Goal: Task Accomplishment & Management: Manage account settings

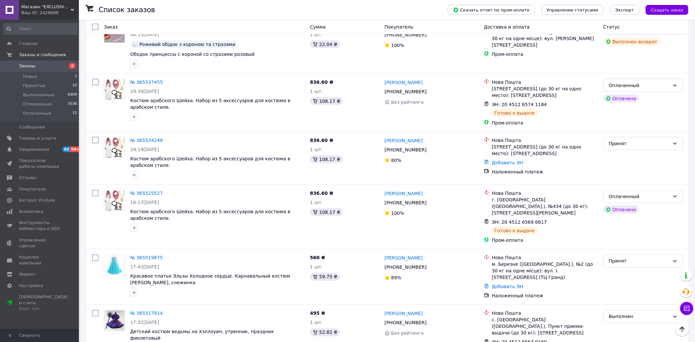
scroll to position [548, 0]
click at [16, 64] on span at bounding box center [9, 66] width 19 height 6
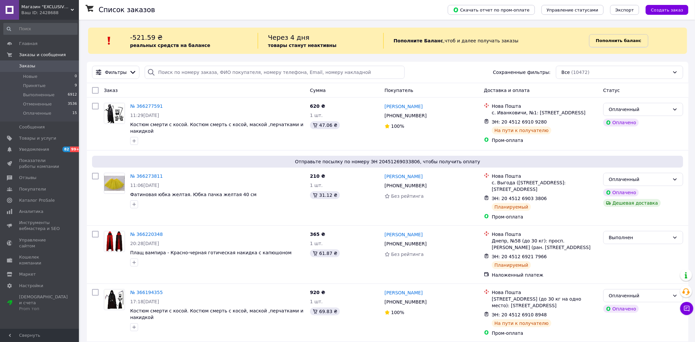
click at [619, 44] on link "Пополнить баланс" at bounding box center [618, 40] width 59 height 13
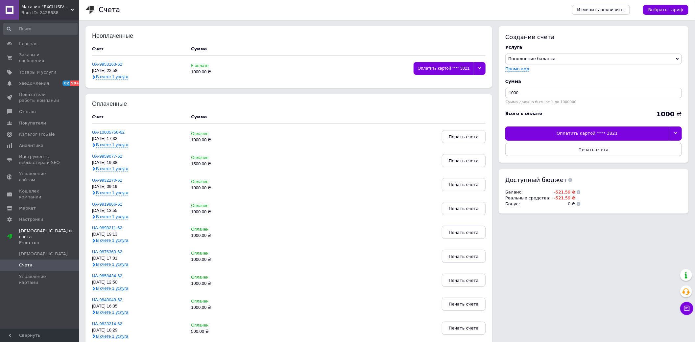
click at [675, 130] on div at bounding box center [675, 134] width 13 height 14
click at [582, 161] on div "Оплатить картой **** 6829" at bounding box center [593, 161] width 169 height 6
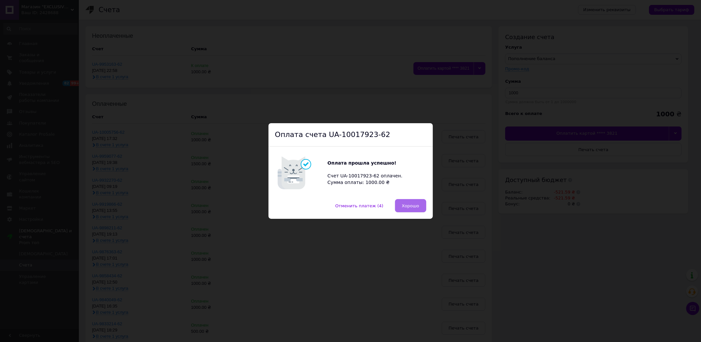
click at [415, 203] on span "Хорошо" at bounding box center [410, 205] width 17 height 5
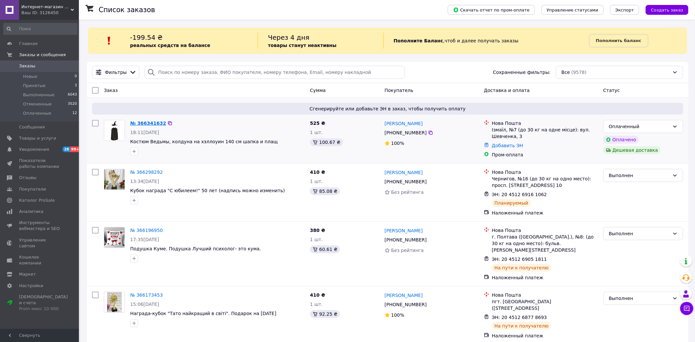
click at [135, 122] on link "№ 366341632" at bounding box center [148, 123] width 36 height 5
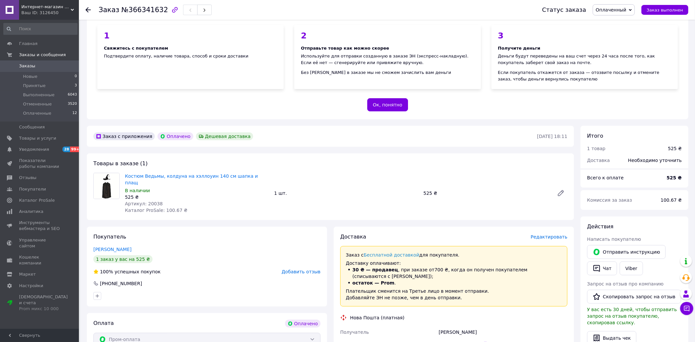
scroll to position [73, 0]
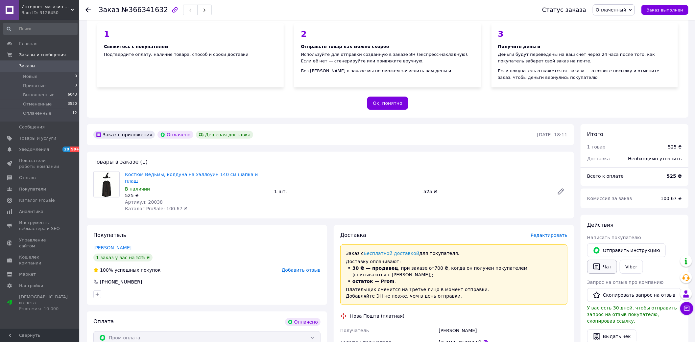
click at [610, 261] on button "Чат" at bounding box center [602, 267] width 30 height 14
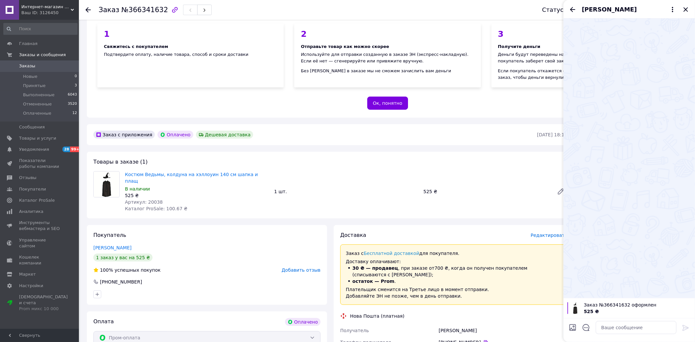
click at [688, 11] on icon "Закрыть" at bounding box center [686, 10] width 8 height 8
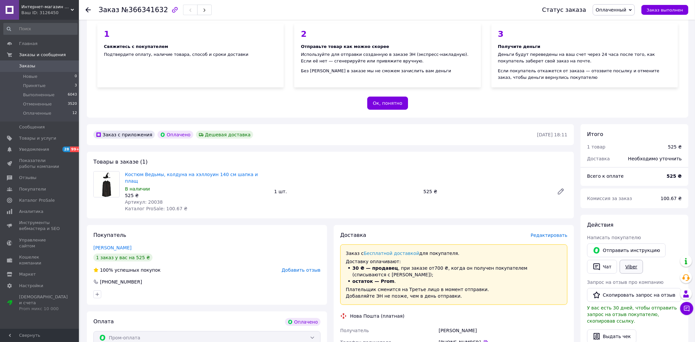
click at [628, 261] on link "Viber" at bounding box center [631, 267] width 23 height 14
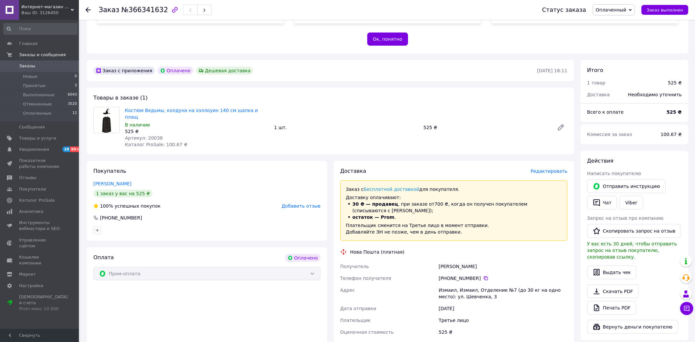
scroll to position [255, 0]
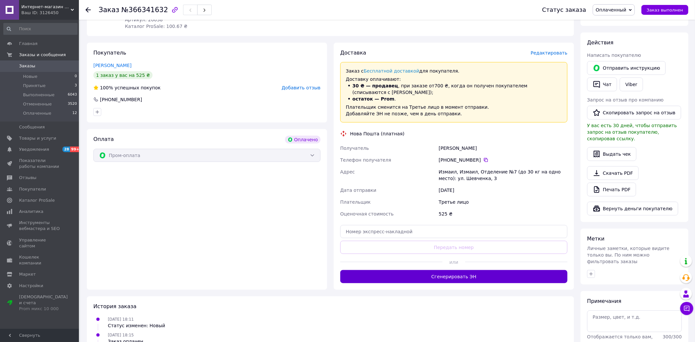
click at [458, 270] on button "Сгенерировать ЭН" at bounding box center [453, 276] width 227 height 13
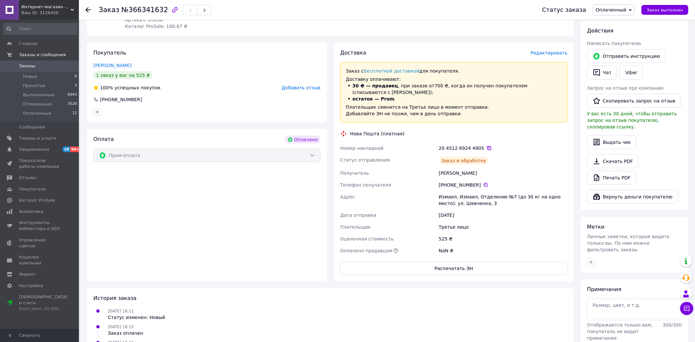
click at [486, 146] on icon at bounding box center [488, 148] width 5 height 5
click at [295, 323] on div "12.10.2025 18:15 Заказ оплачен" at bounding box center [330, 329] width 479 height 13
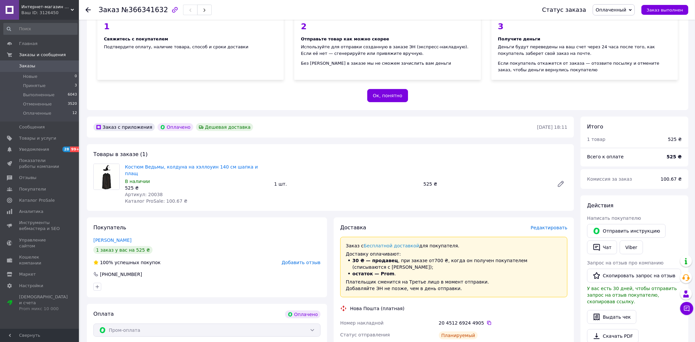
scroll to position [36, 0]
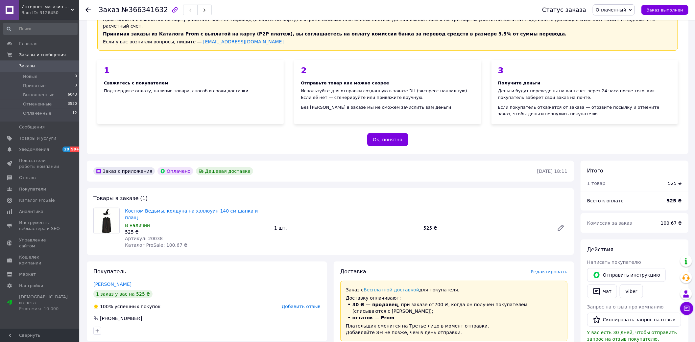
click at [33, 67] on span "Заказы" at bounding box center [40, 66] width 42 height 6
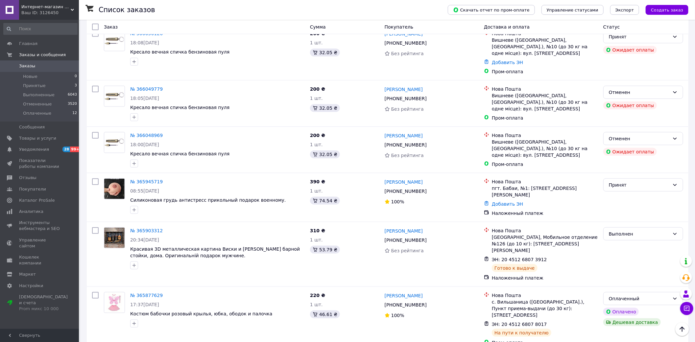
scroll to position [475, 0]
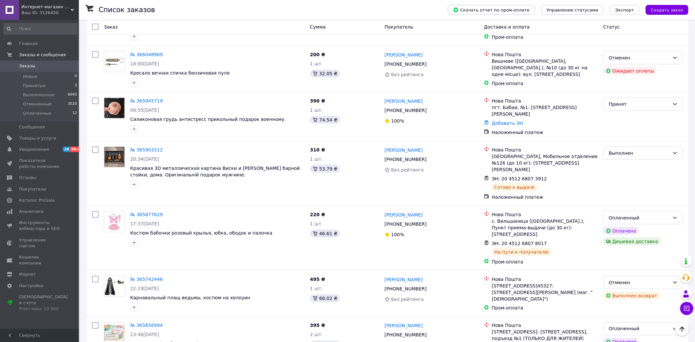
click at [57, 9] on span "Интернет-магазин "СТУДИЯ ПОДАРКОВ"" at bounding box center [45, 7] width 49 height 6
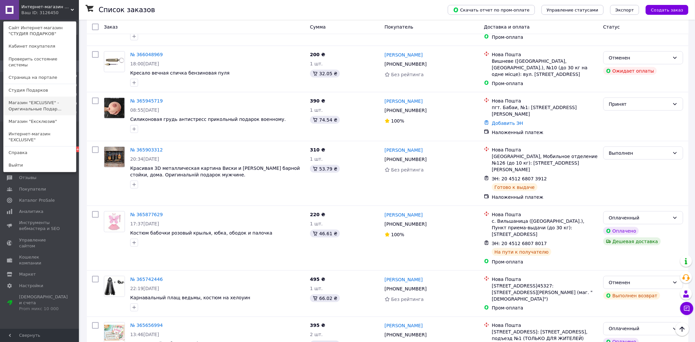
click at [55, 103] on link "Магазин "EXCLUSIVE" - Оригинальные Подар..." at bounding box center [40, 106] width 72 height 18
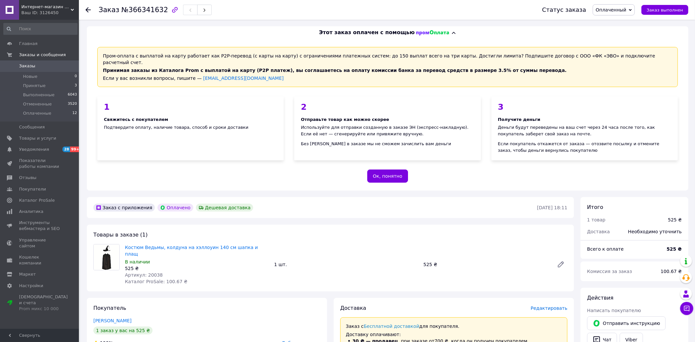
click at [32, 63] on link "Заказы 0" at bounding box center [40, 65] width 81 height 11
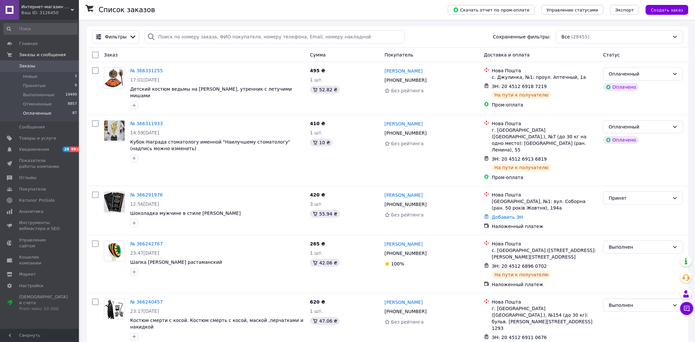
click at [41, 114] on span "Оплаченные" at bounding box center [37, 113] width 28 height 6
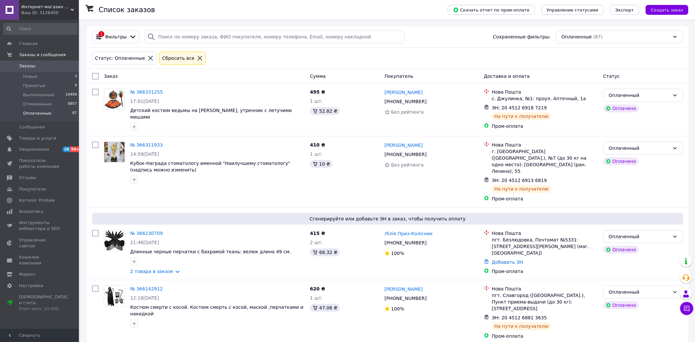
click at [46, 16] on div "Интернет-магазин "СТУДИЯ ПОДАРКОВ" Ваш ID: 3126450" at bounding box center [49, 10] width 60 height 20
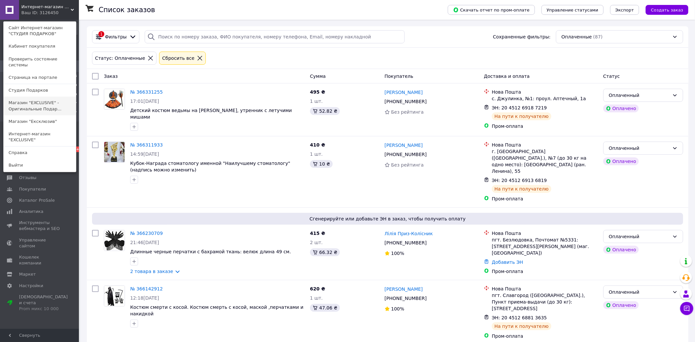
click at [55, 97] on link "Магазин "EXCLUSIVE" - Оригинальные Подар..." at bounding box center [40, 106] width 72 height 18
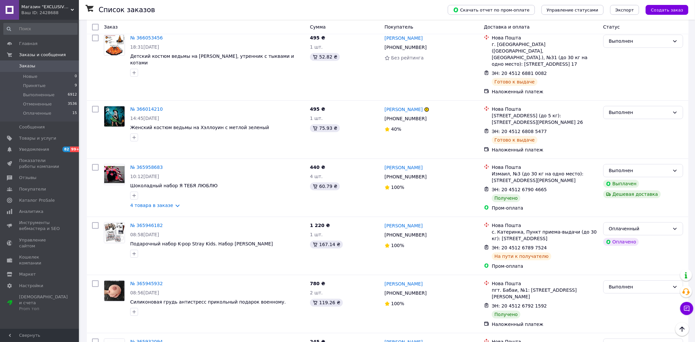
scroll to position [947, 0]
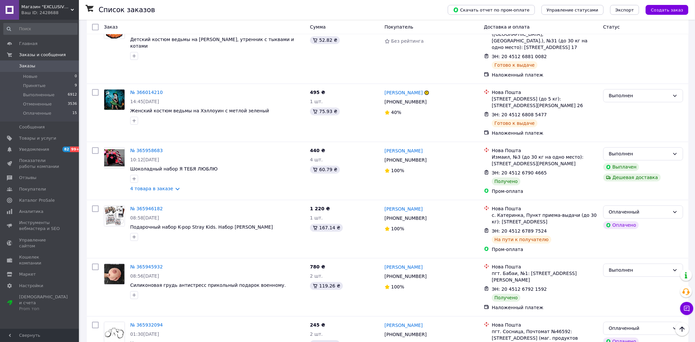
click at [66, 11] on div "Ваш ID: 2428688" at bounding box center [50, 13] width 58 height 6
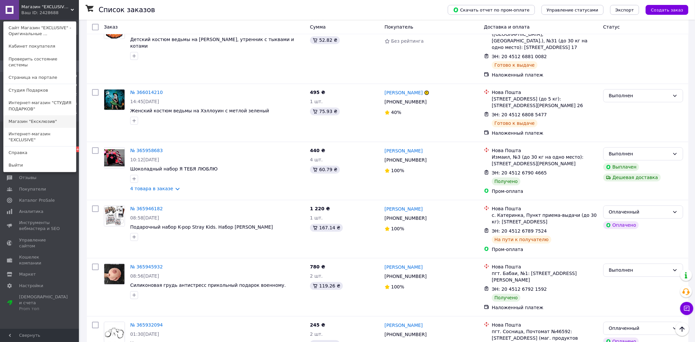
click at [54, 117] on link "Магазин "Ексклюзив"" at bounding box center [40, 121] width 72 height 12
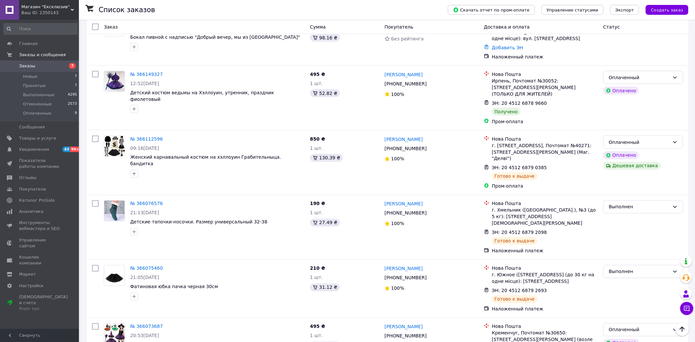
scroll to position [657, 0]
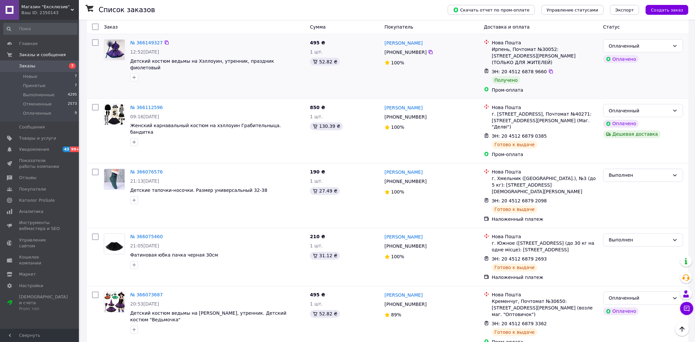
click at [115, 54] on div "№ 366149327 12:52[DATE] Детский костюм ведьмы на Хэллоуин, утренник, праздник ф…" at bounding box center [204, 66] width 206 height 59
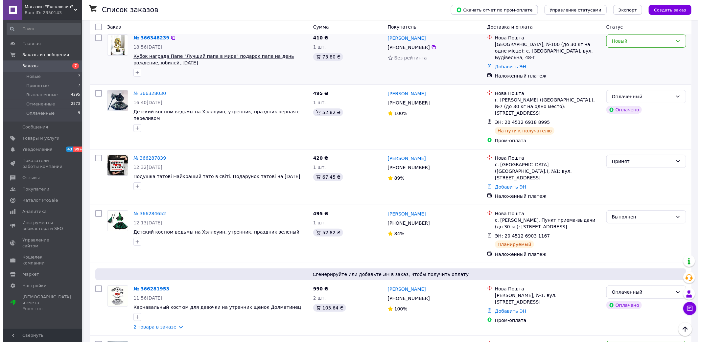
scroll to position [0, 0]
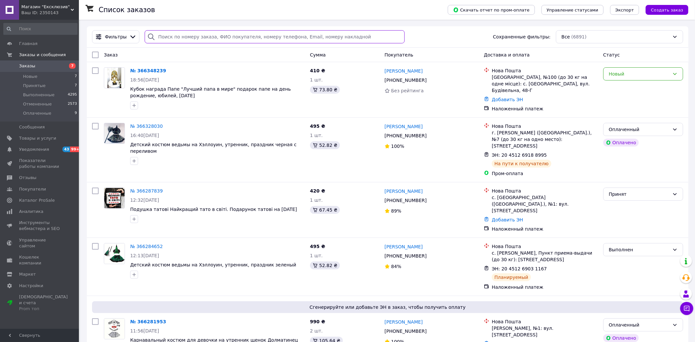
click at [199, 35] on input "search" at bounding box center [275, 36] width 260 height 13
paste input "[PHONE_NUMBER]"
type input "[PHONE_NUMBER]"
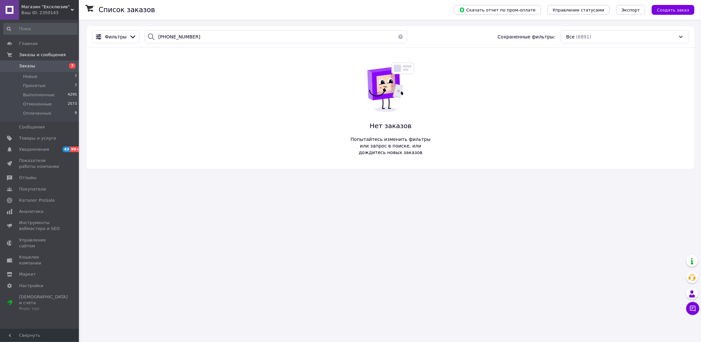
click at [63, 5] on span "Магазин "Ексклюзив"" at bounding box center [45, 7] width 49 height 6
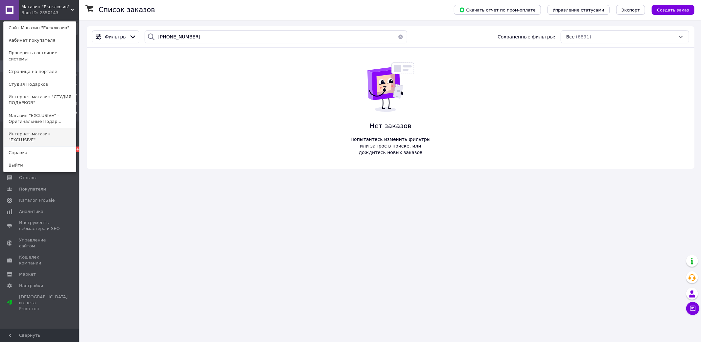
click at [67, 128] on link "Интернет-магазин "ЕXCLUSIVE"" at bounding box center [40, 137] width 72 height 18
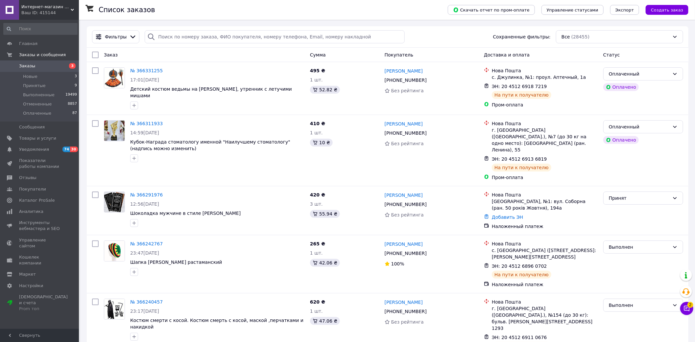
click at [52, 11] on div "Ваш ID: 415144" at bounding box center [50, 13] width 58 height 6
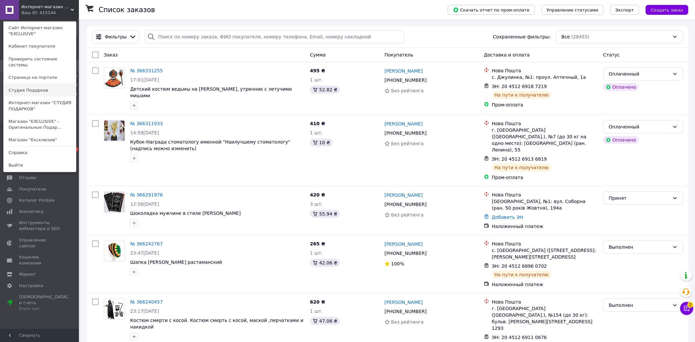
click at [53, 84] on link "Студия Подарков" at bounding box center [40, 90] width 72 height 12
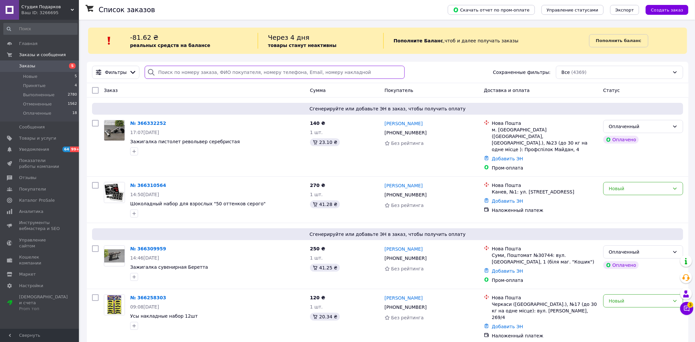
click at [199, 70] on input "search" at bounding box center [275, 72] width 260 height 13
click at [199, 71] on input "search" at bounding box center [275, 72] width 260 height 13
paste input "[PHONE_NUMBER]"
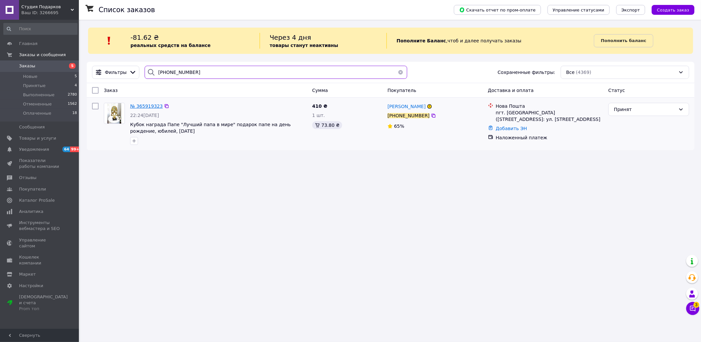
type input "[PHONE_NUMBER]"
click at [138, 108] on span "№ 365919323" at bounding box center [146, 106] width 33 height 5
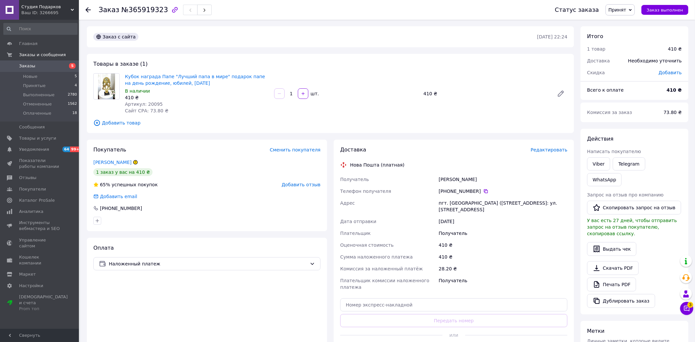
scroll to position [95, 0]
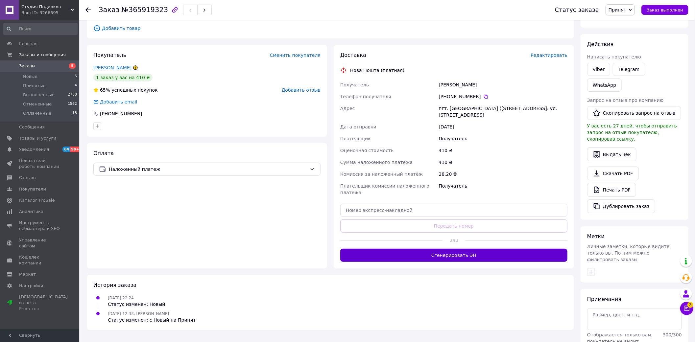
click at [389, 249] on button "Сгенерировать ЭН" at bounding box center [453, 255] width 227 height 13
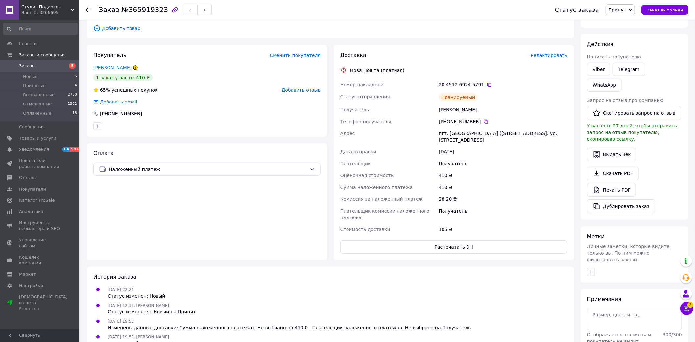
scroll to position [0, 0]
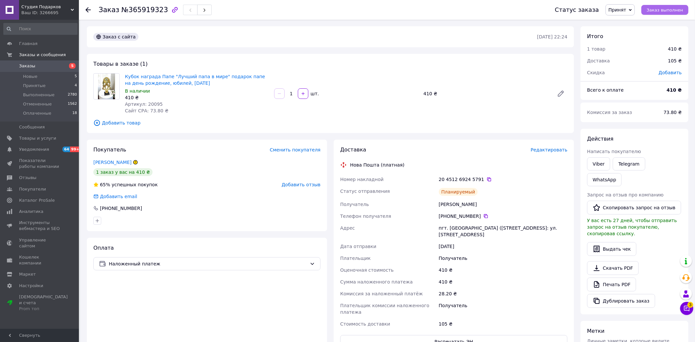
click at [671, 12] on span "Заказ выполнен" at bounding box center [665, 10] width 36 height 5
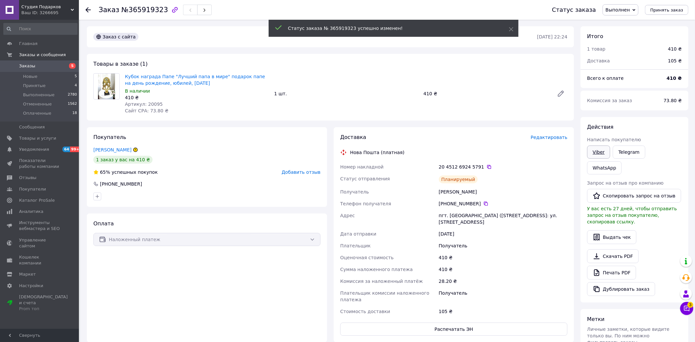
click at [590, 149] on link "Viber" at bounding box center [598, 152] width 23 height 13
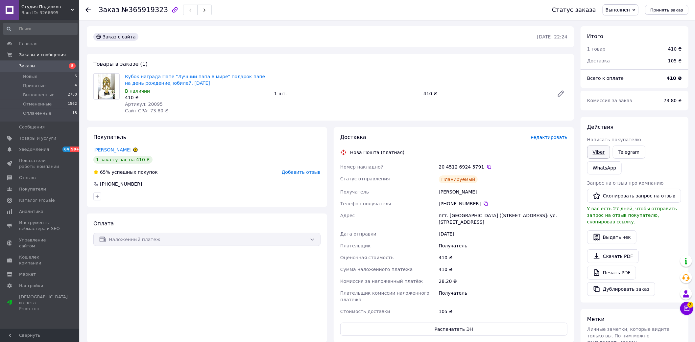
click at [599, 151] on link "Viber" at bounding box center [598, 152] width 23 height 13
click at [52, 8] on span "Студия Подарков" at bounding box center [45, 7] width 49 height 6
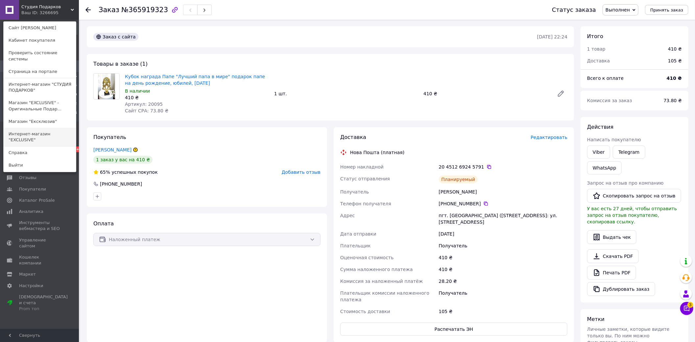
click at [60, 130] on link "Интернет-магазин "ЕXCLUSIVE"" at bounding box center [40, 137] width 72 height 18
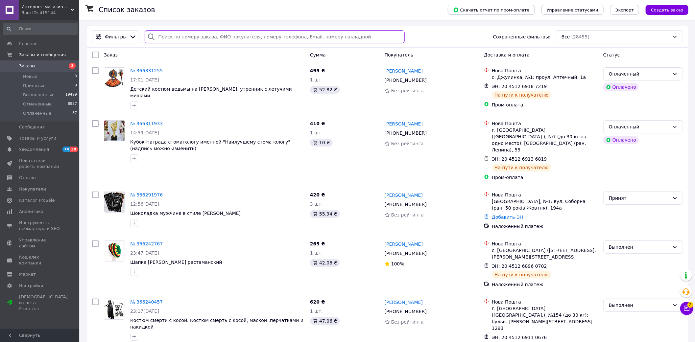
click at [325, 40] on input "search" at bounding box center [275, 36] width 260 height 13
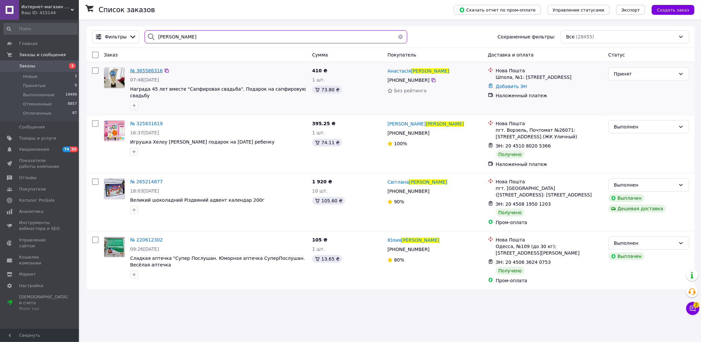
type input "ВОВЧЕНКО"
click at [146, 71] on span "№ 365586316" at bounding box center [146, 70] width 33 height 5
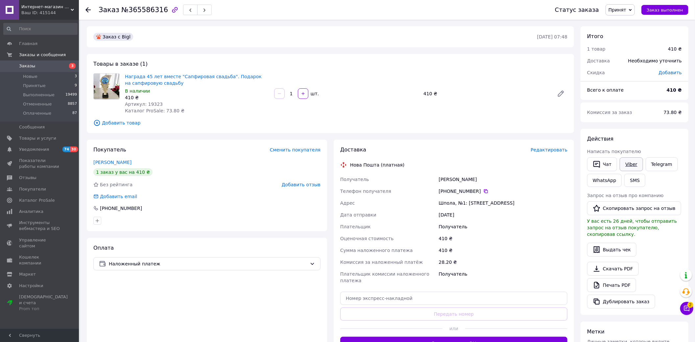
click at [632, 160] on link "Viber" at bounding box center [631, 164] width 23 height 14
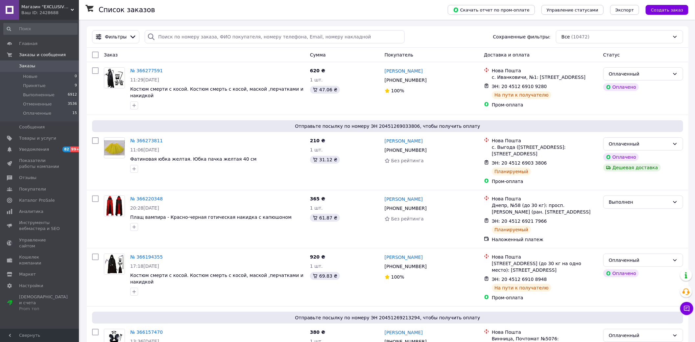
click at [67, 13] on div "Ваш ID: 2428688" at bounding box center [50, 13] width 58 height 6
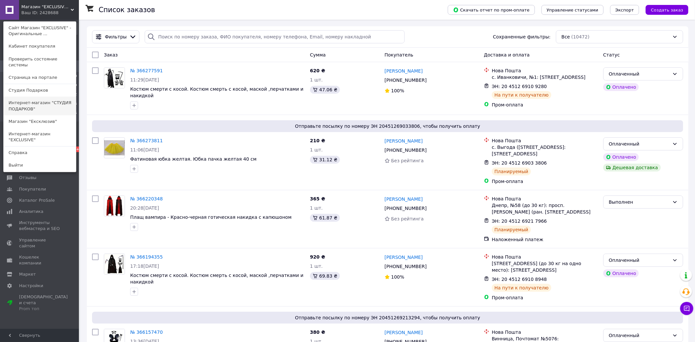
click at [60, 102] on link "Интернет-магазин "СТУДИЯ ПОДАРКОВ"" at bounding box center [40, 106] width 72 height 18
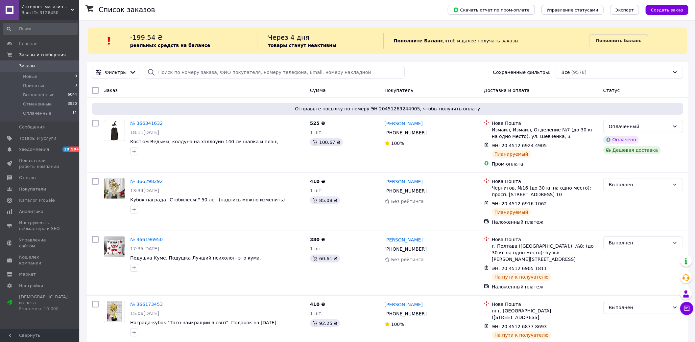
click at [50, 16] on div "Интернет-магазин "СТУДИЯ ПОДАРКОВ" Ваш ID: 3126450" at bounding box center [49, 10] width 60 height 20
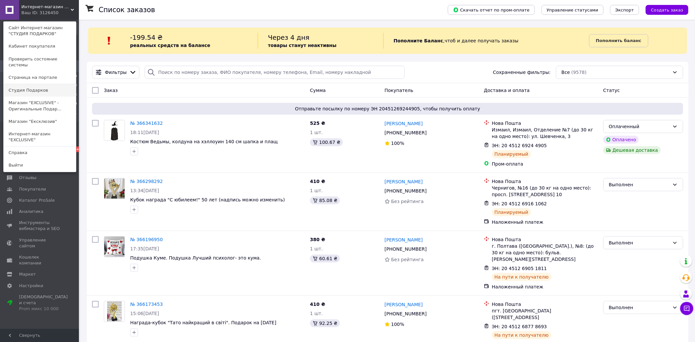
click at [45, 84] on link "Студия Подарков" at bounding box center [40, 90] width 72 height 12
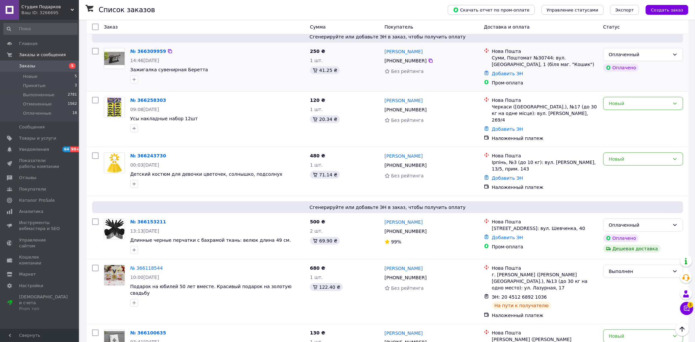
scroll to position [219, 0]
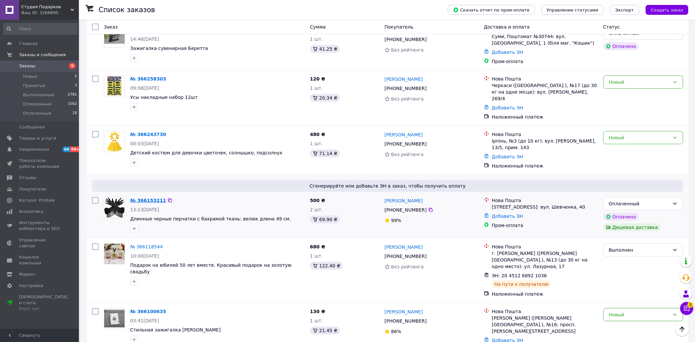
click at [145, 198] on link "№ 366153211" at bounding box center [148, 200] width 36 height 5
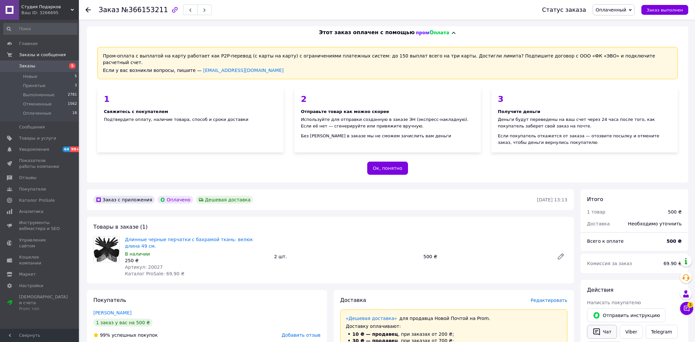
click at [607, 326] on button "Чат" at bounding box center [602, 332] width 30 height 14
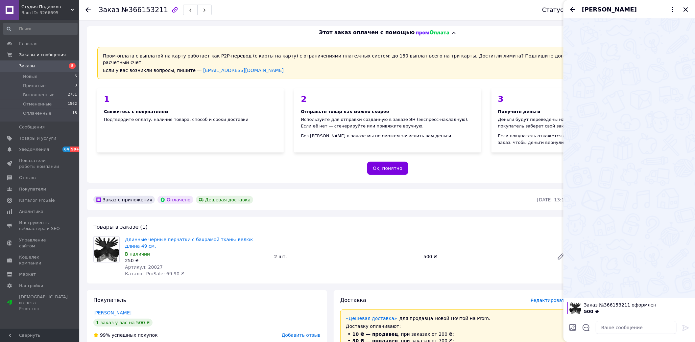
click at [489, 252] on div "500 ₴" at bounding box center [486, 256] width 131 height 9
click at [685, 8] on icon "Закрыть" at bounding box center [686, 10] width 8 height 8
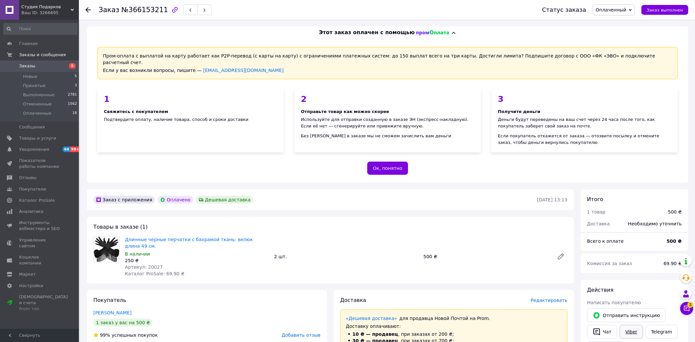
click at [631, 325] on link "Viber" at bounding box center [631, 332] width 23 height 14
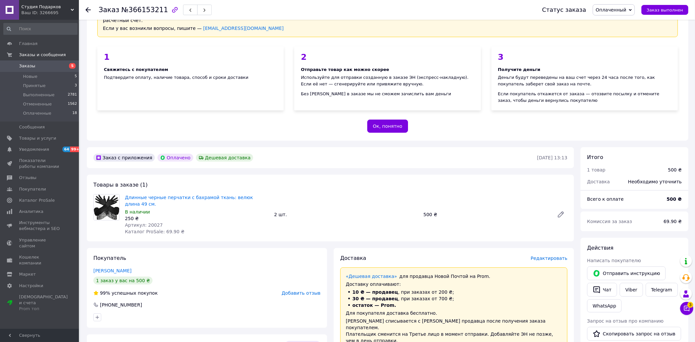
scroll to position [109, 0]
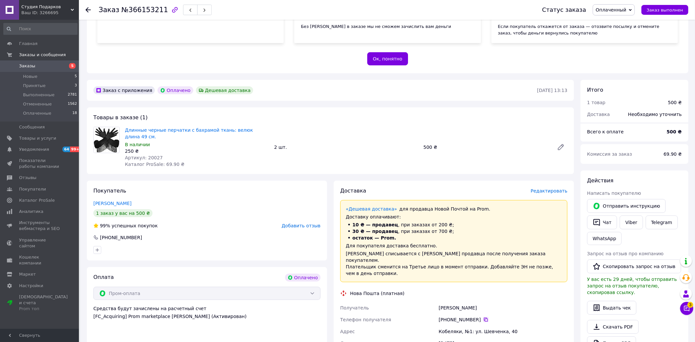
click at [483, 317] on icon at bounding box center [485, 319] width 5 height 5
click at [41, 64] on span "Заказы" at bounding box center [40, 66] width 42 height 6
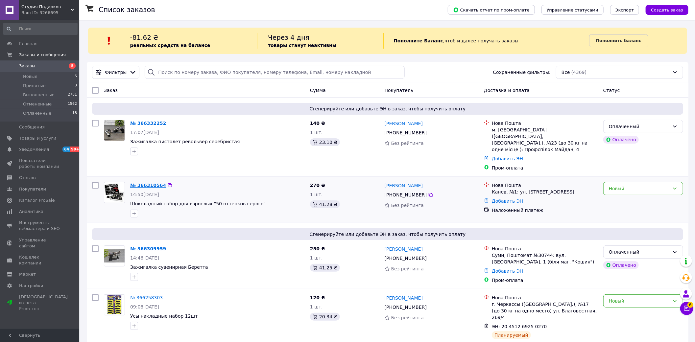
drag, startPoint x: 150, startPoint y: 175, endPoint x: 146, endPoint y: 177, distance: 4.1
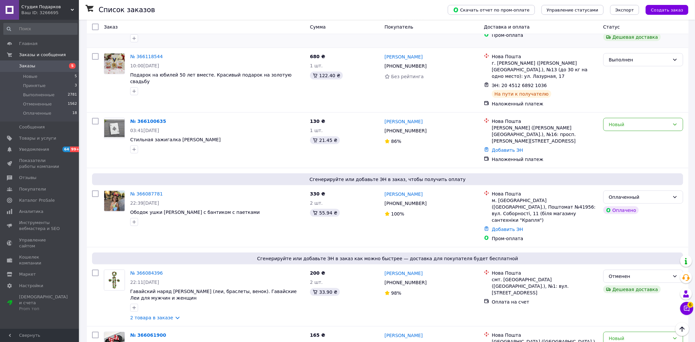
scroll to position [438, 0]
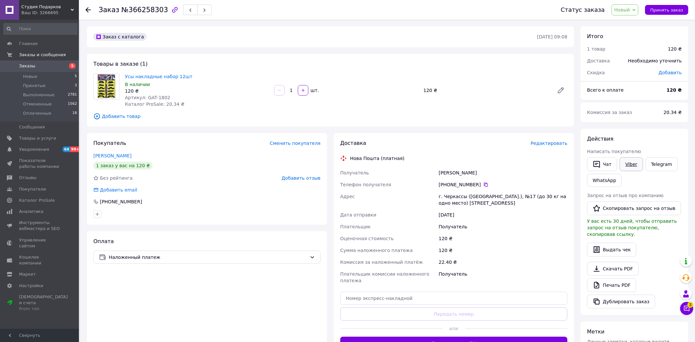
click at [635, 164] on link "Viber" at bounding box center [631, 164] width 23 height 14
drag, startPoint x: 278, startPoint y: 318, endPoint x: 296, endPoint y: 308, distance: 19.7
click at [278, 318] on div "Оплата Наложенный платеж" at bounding box center [207, 293] width 240 height 125
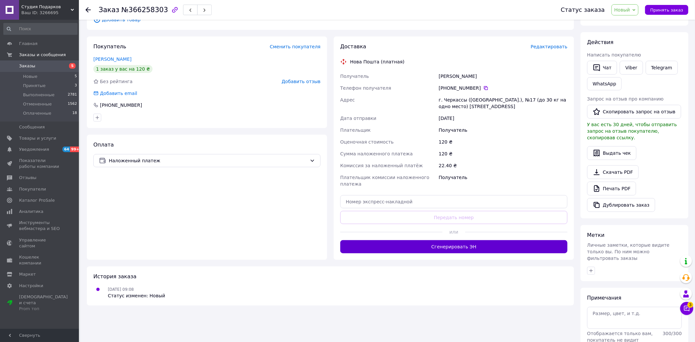
scroll to position [109, 0]
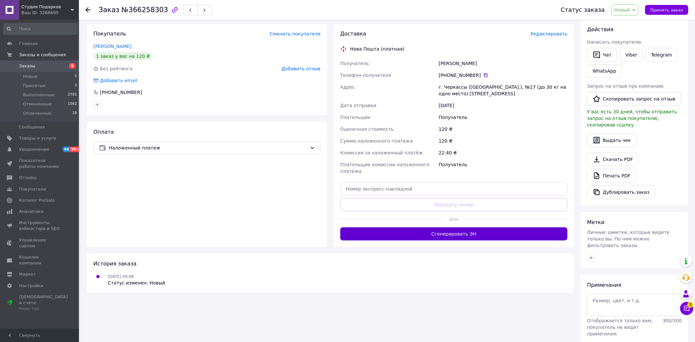
click at [451, 227] on button "Сгенерировать ЭН" at bounding box center [453, 233] width 227 height 13
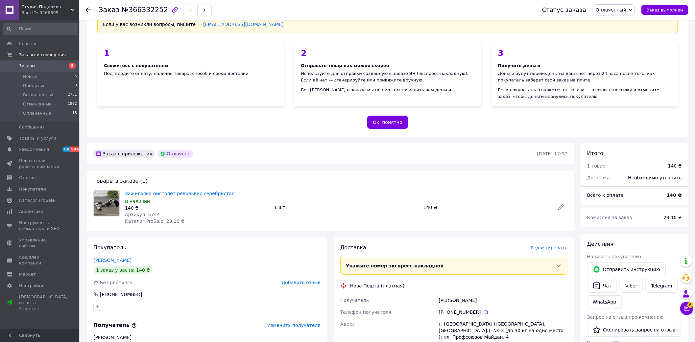
scroll to position [109, 0]
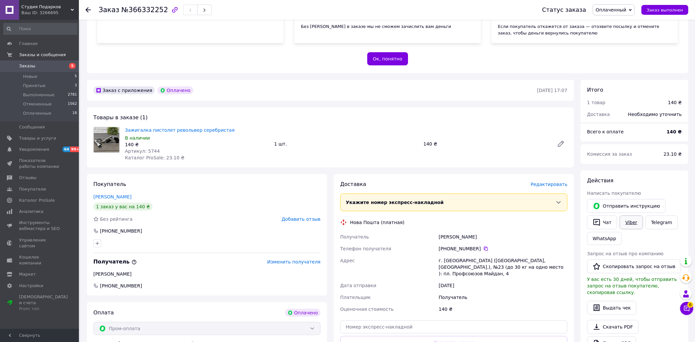
click at [634, 216] on link "Viber" at bounding box center [631, 223] width 23 height 14
click at [265, 322] on div "Пром-оплата" at bounding box center [206, 328] width 227 height 13
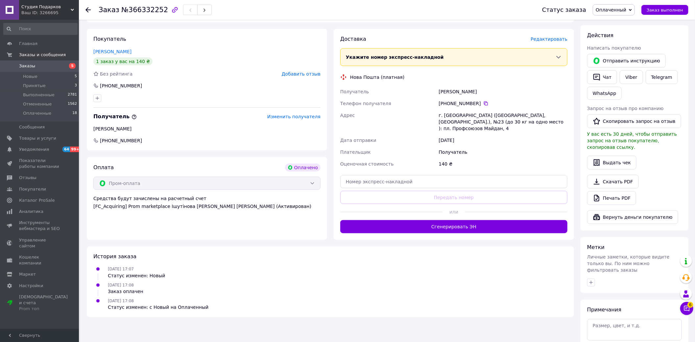
scroll to position [255, 0]
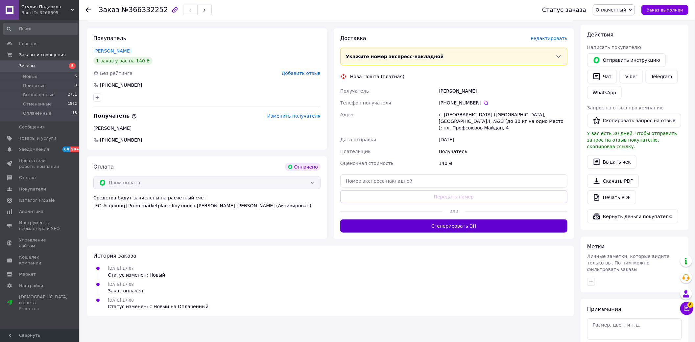
click at [475, 220] on button "Сгенерировать ЭН" at bounding box center [453, 226] width 227 height 13
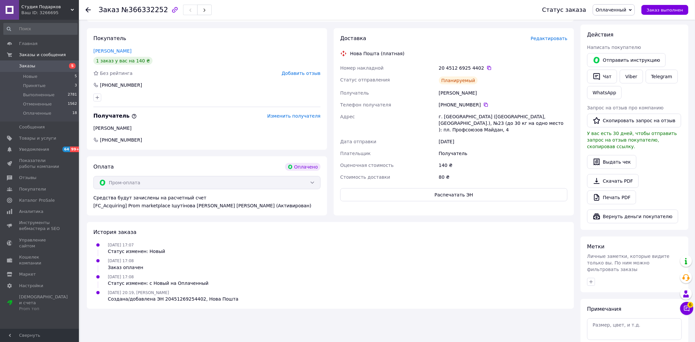
click at [466, 231] on div "История заказа [DATE] 17:07 Статус изменен: Новый [DATE] 17:08 Заказ оплачен [D…" at bounding box center [330, 265] width 487 height 86
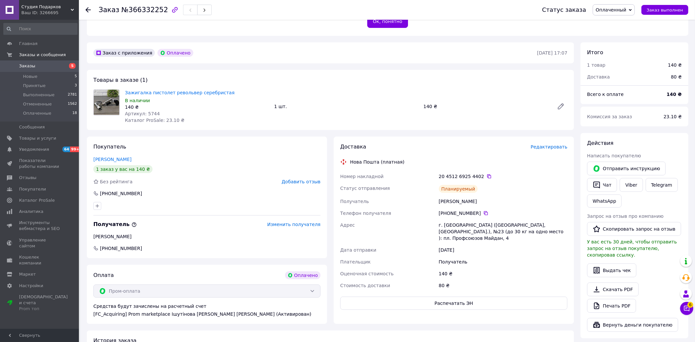
scroll to position [73, 0]
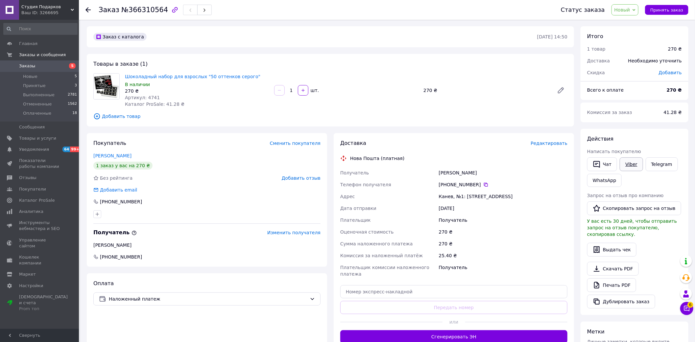
click at [625, 164] on link "Viber" at bounding box center [631, 164] width 23 height 14
click at [632, 160] on link "Viber" at bounding box center [631, 164] width 23 height 14
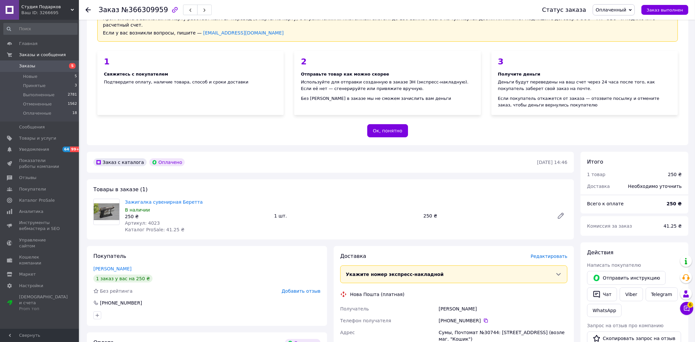
scroll to position [73, 0]
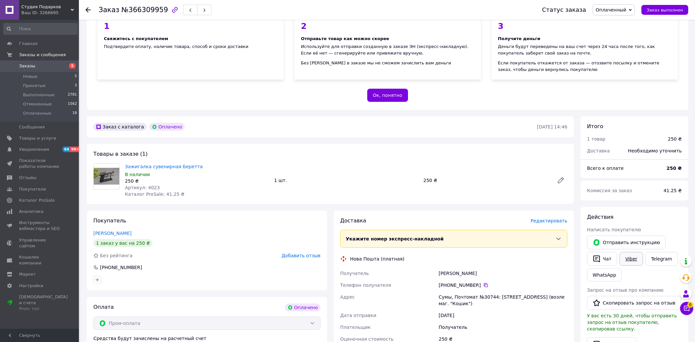
click at [625, 252] on link "Viber" at bounding box center [631, 259] width 23 height 14
click at [571, 268] on div "Доставка Редактировать Укажите номер экспресс-накладной Обязательно введите ном…" at bounding box center [454, 313] width 240 height 204
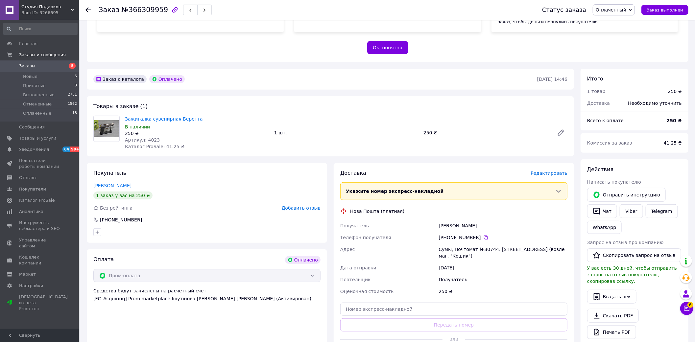
scroll to position [219, 0]
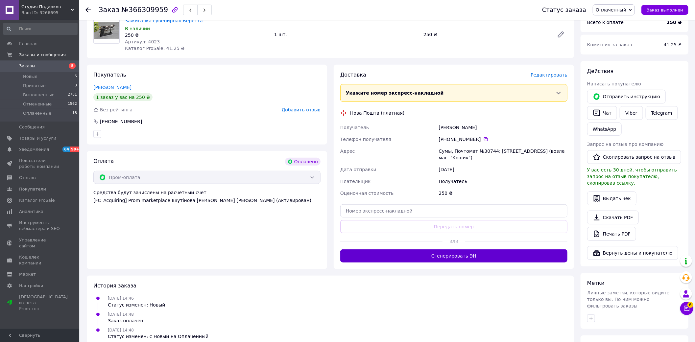
click at [497, 249] on button "Сгенерировать ЭН" at bounding box center [453, 255] width 227 height 13
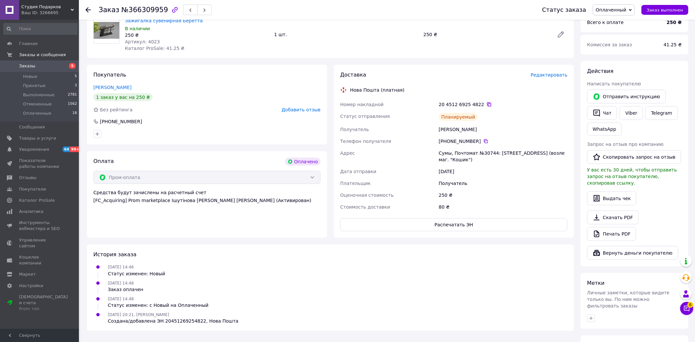
click at [486, 102] on icon at bounding box center [488, 104] width 5 height 5
click at [431, 320] on div "История заказа [DATE] 14:46 Статус изменен: Новый [DATE] 14:48 Заказ оплачен [D…" at bounding box center [330, 288] width 487 height 86
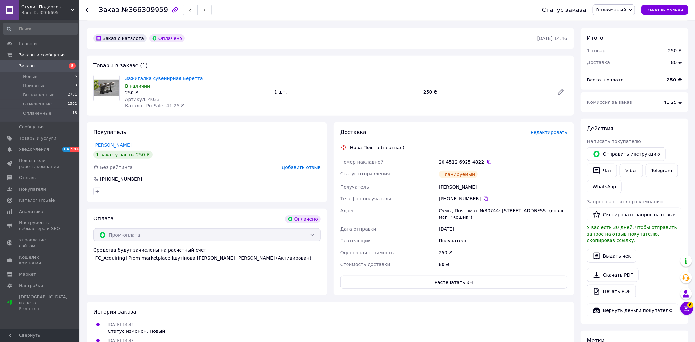
scroll to position [73, 0]
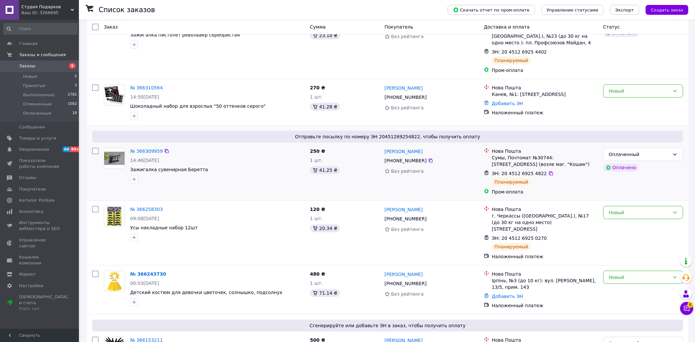
scroll to position [109, 0]
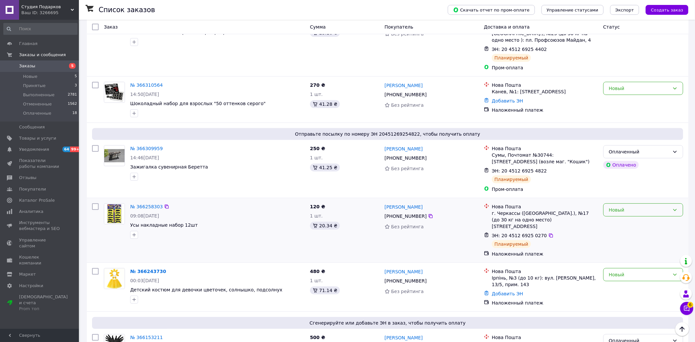
click at [635, 210] on div "Новый" at bounding box center [643, 209] width 80 height 13
click at [634, 220] on li "Принят" at bounding box center [642, 218] width 79 height 12
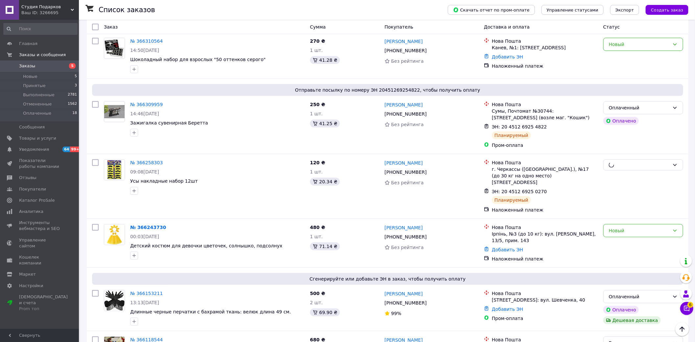
scroll to position [182, 0]
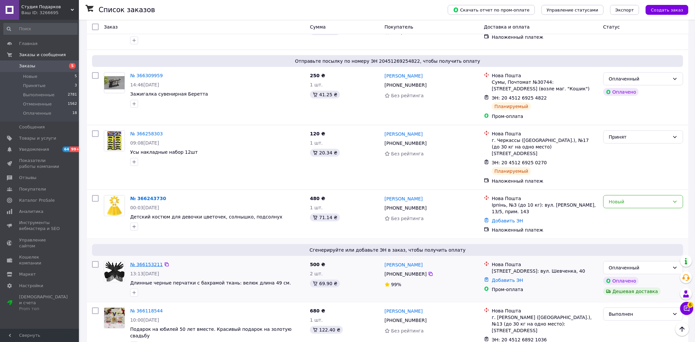
click at [149, 262] on link "№ 366153211" at bounding box center [146, 264] width 33 height 5
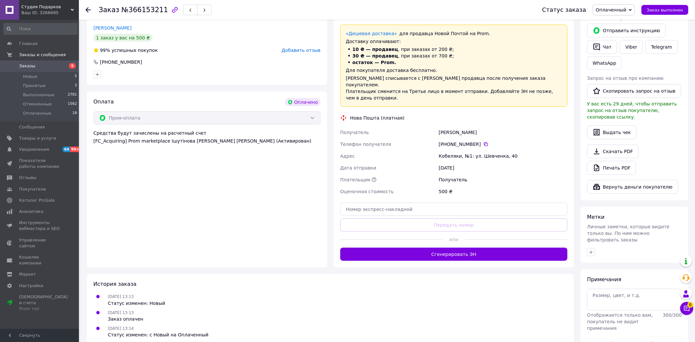
scroll to position [287, 0]
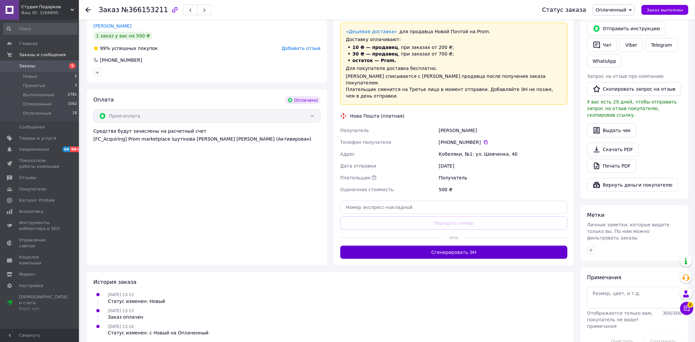
click at [435, 246] on button "Сгенерировать ЭН" at bounding box center [453, 252] width 227 height 13
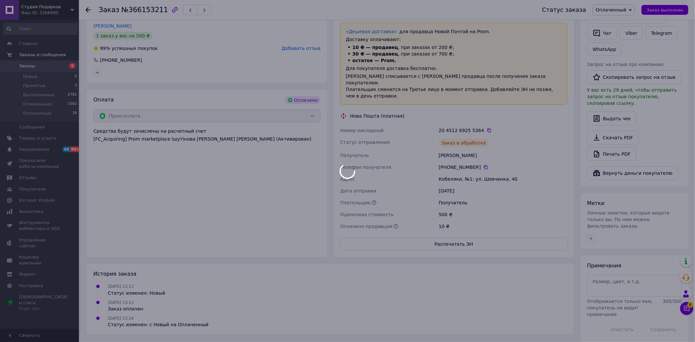
scroll to position [275, 0]
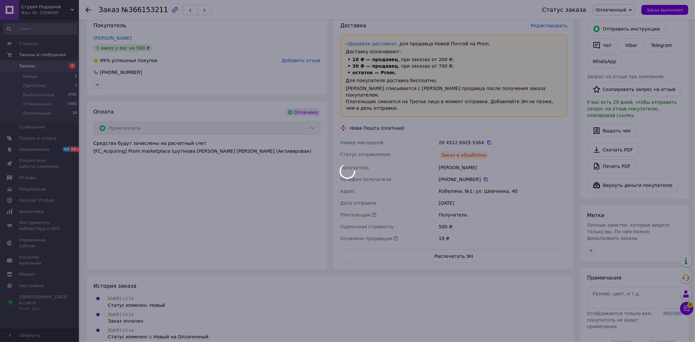
click at [38, 69] on span "Заказы" at bounding box center [40, 66] width 42 height 6
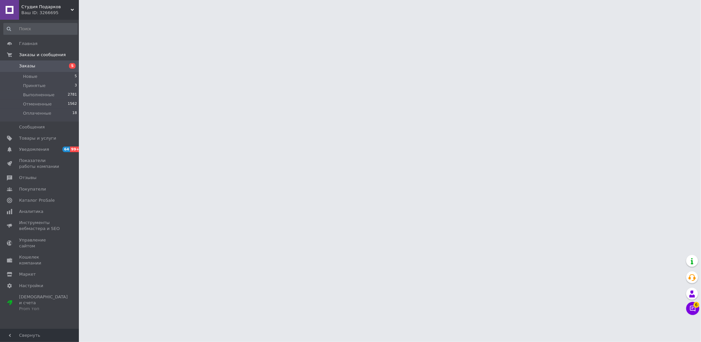
click at [38, 69] on span "Заказы" at bounding box center [40, 66] width 42 height 6
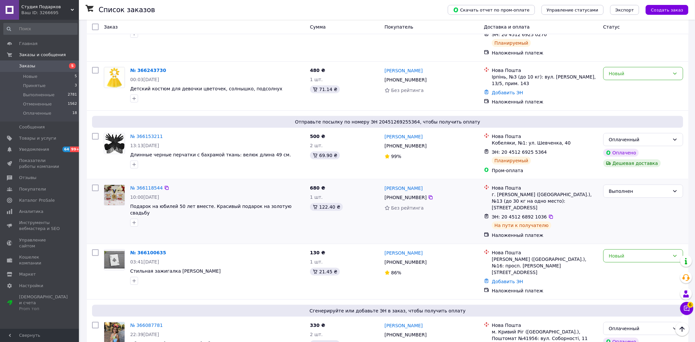
scroll to position [329, 0]
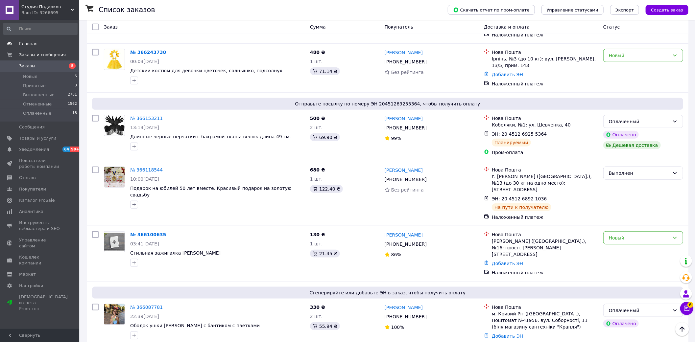
click at [24, 45] on span "Главная" at bounding box center [28, 44] width 18 height 6
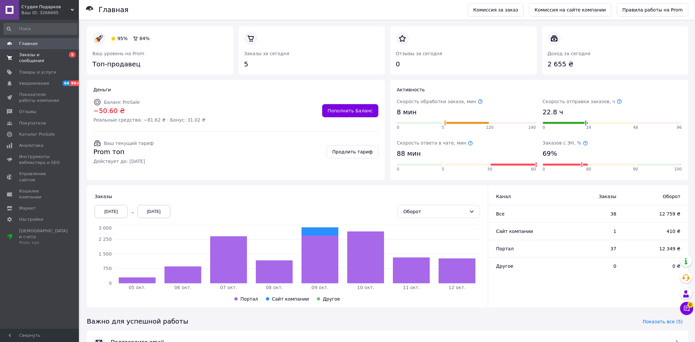
click at [37, 53] on span "Заказы и сообщения" at bounding box center [40, 58] width 42 height 12
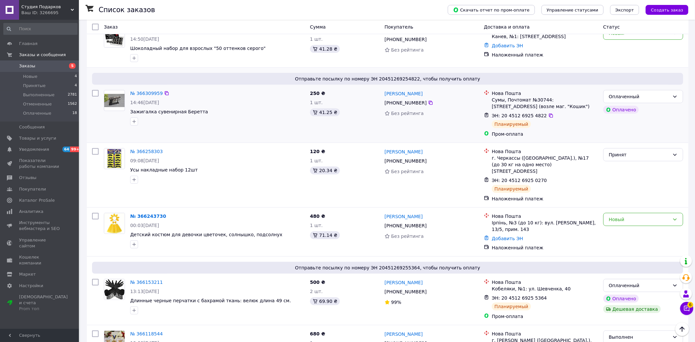
scroll to position [182, 0]
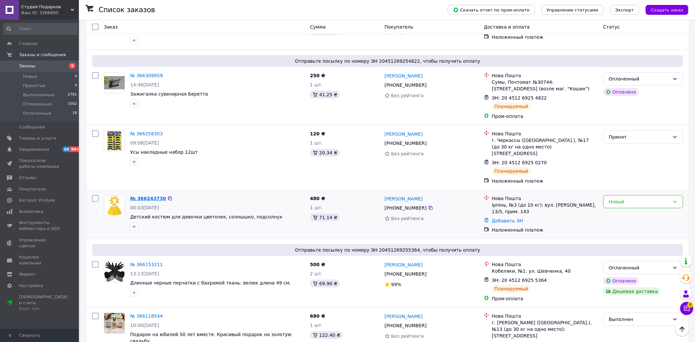
click at [140, 196] on link "№ 366243730" at bounding box center [148, 198] width 36 height 5
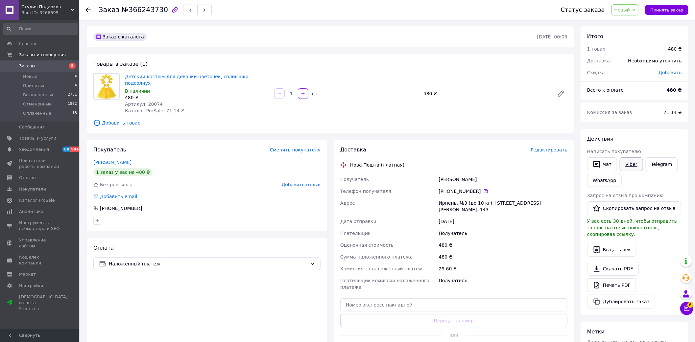
click at [628, 169] on link "Viber" at bounding box center [631, 164] width 23 height 14
click at [104, 296] on div "Оплата Наложенный платеж" at bounding box center [207, 300] width 240 height 125
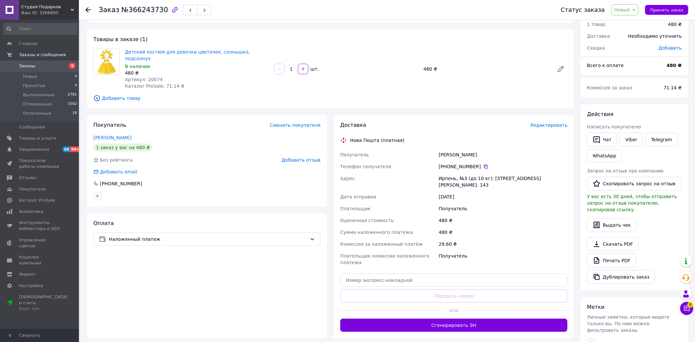
scroll to position [73, 0]
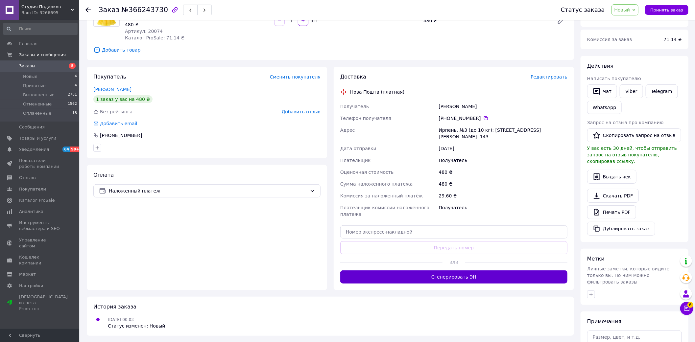
click at [439, 271] on button "Сгенерировать ЭН" at bounding box center [453, 277] width 227 height 13
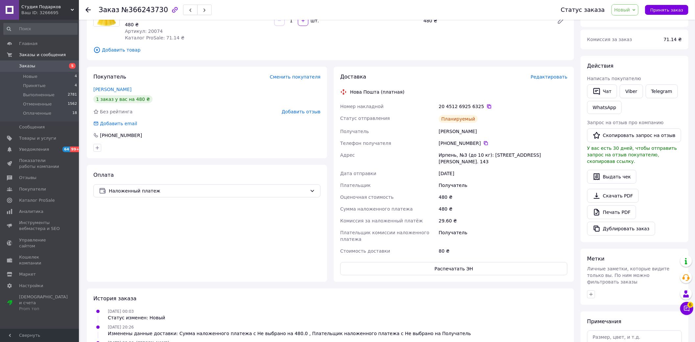
click at [486, 104] on icon at bounding box center [488, 106] width 5 height 5
click at [119, 225] on div "Оплата Наложенный платеж" at bounding box center [207, 223] width 240 height 117
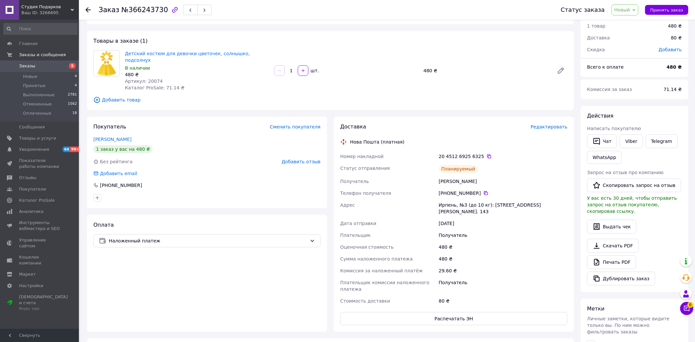
scroll to position [0, 0]
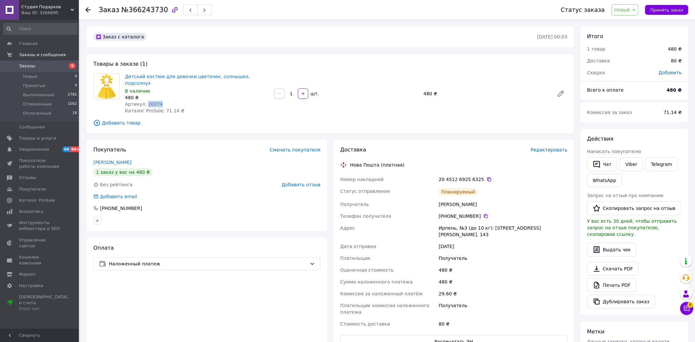
drag, startPoint x: 145, startPoint y: 97, endPoint x: 158, endPoint y: 98, distance: 13.2
click at [158, 101] on div "Артикул: 20074" at bounding box center [197, 104] width 144 height 7
copy span "20074"
click at [141, 311] on div "Оплата Наложенный платеж" at bounding box center [207, 296] width 240 height 117
click at [623, 10] on span "Новый" at bounding box center [622, 9] width 16 height 5
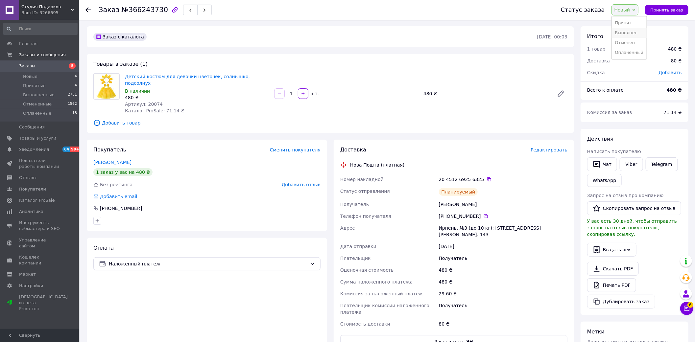
click at [630, 29] on li "Выполнен" at bounding box center [629, 33] width 35 height 10
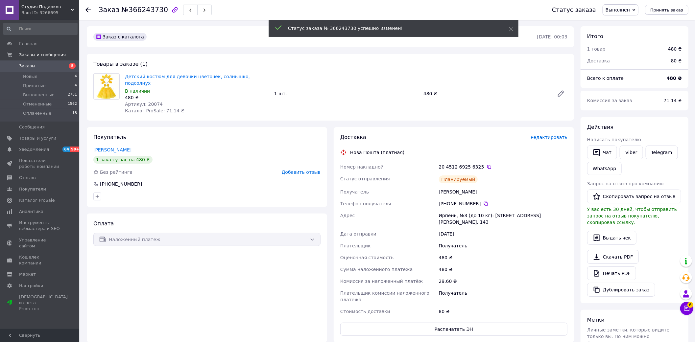
click at [29, 66] on span "Заказы" at bounding box center [27, 66] width 16 height 6
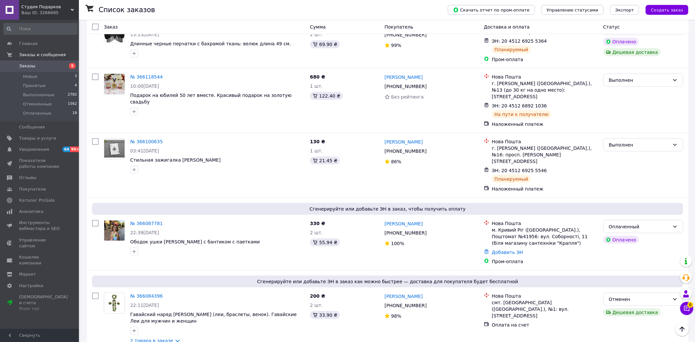
scroll to position [475, 0]
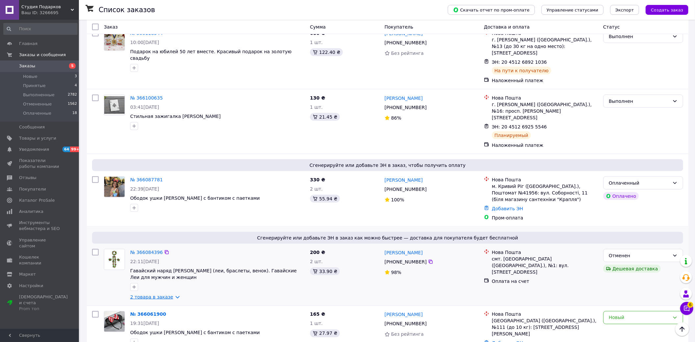
click at [134, 294] on link "2 товара в заказе" at bounding box center [151, 296] width 43 height 5
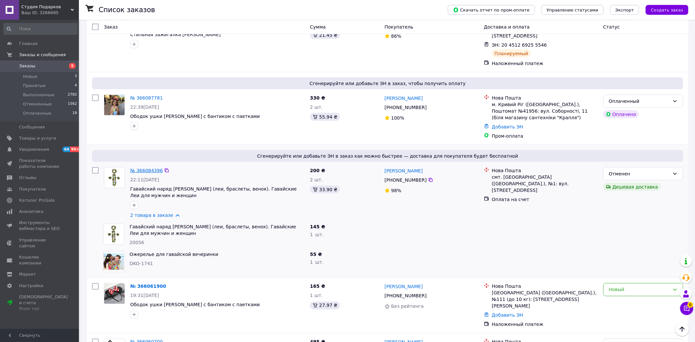
scroll to position [511, 0]
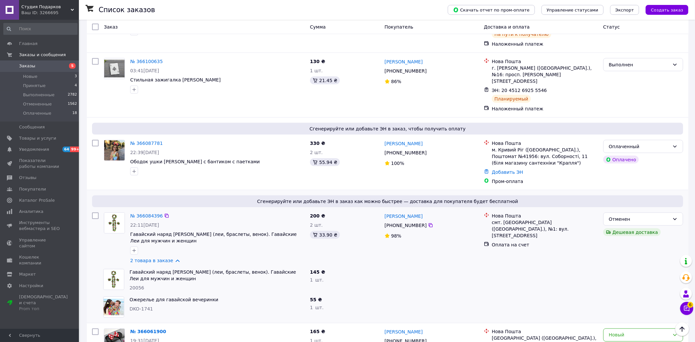
click at [258, 198] on span "Сгенерируйте или добавьте ЭН в заказ как можно быстрее — доставка для покупател…" at bounding box center [388, 201] width 586 height 7
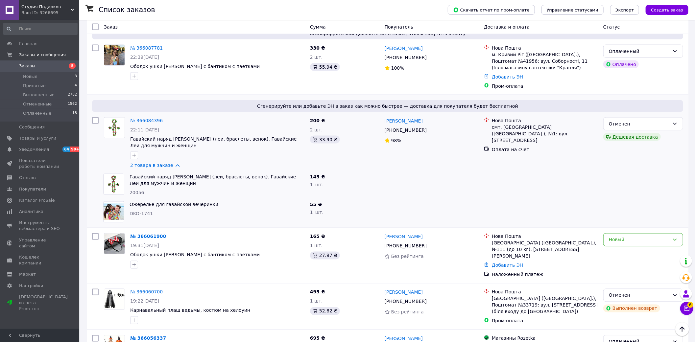
scroll to position [730, 0]
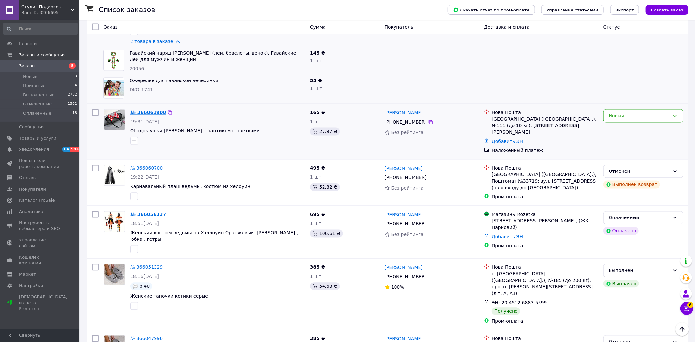
click at [154, 110] on link "№ 366061900" at bounding box center [148, 112] width 36 height 5
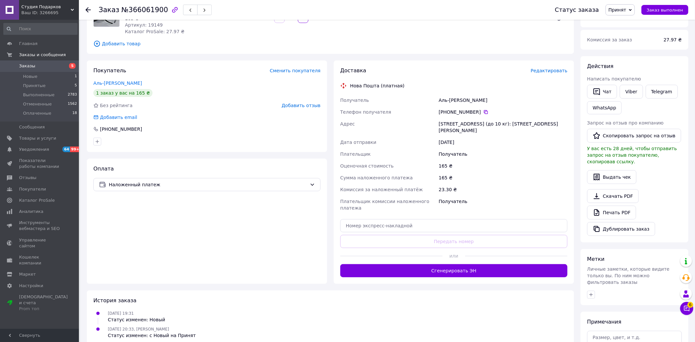
scroll to position [73, 0]
click at [445, 267] on button "Сгенерировать ЭН" at bounding box center [453, 270] width 227 height 13
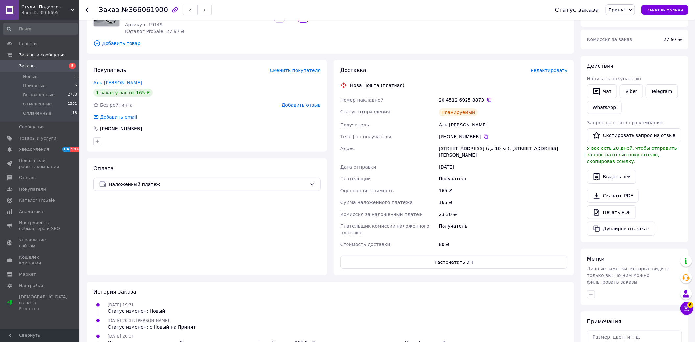
click at [24, 68] on span "Заказы" at bounding box center [27, 66] width 16 height 6
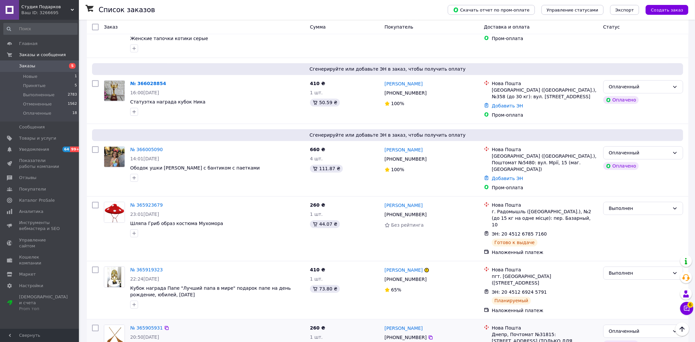
scroll to position [1025, 0]
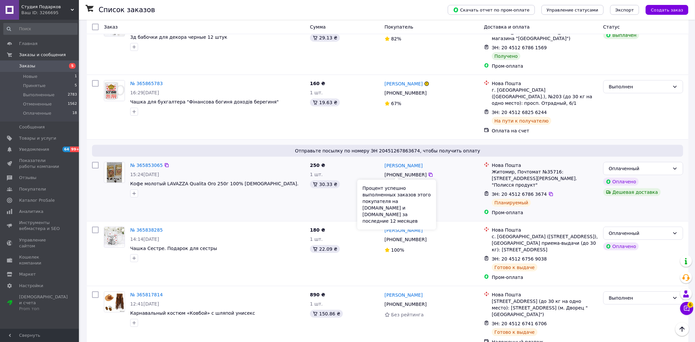
scroll to position [146, 0]
click at [630, 165] on div "Оплаченный" at bounding box center [639, 168] width 61 height 7
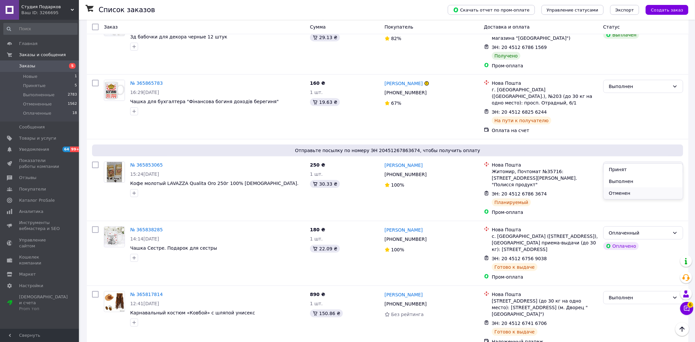
click at [619, 190] on li "Отменен" at bounding box center [642, 193] width 79 height 12
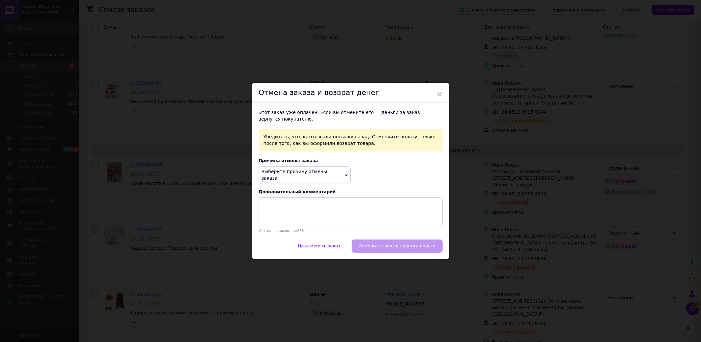
click at [327, 178] on span "Выберите причину отмены заказа" at bounding box center [295, 175] width 66 height 12
click at [294, 188] on li "Нет в наличии" at bounding box center [304, 191] width 91 height 9
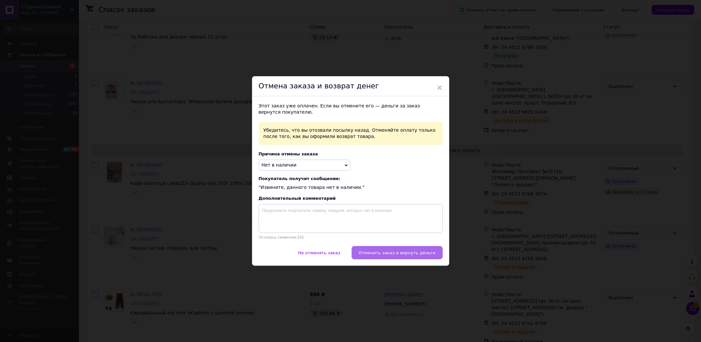
click at [389, 251] on span "Отменить заказ и вернуть деньги" at bounding box center [397, 252] width 77 height 5
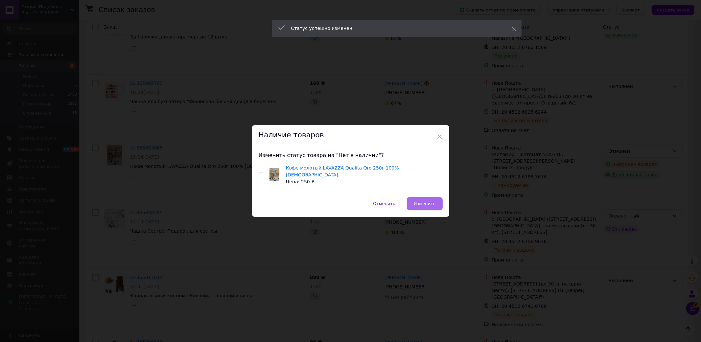
click at [429, 201] on span "Изменить" at bounding box center [425, 203] width 22 height 5
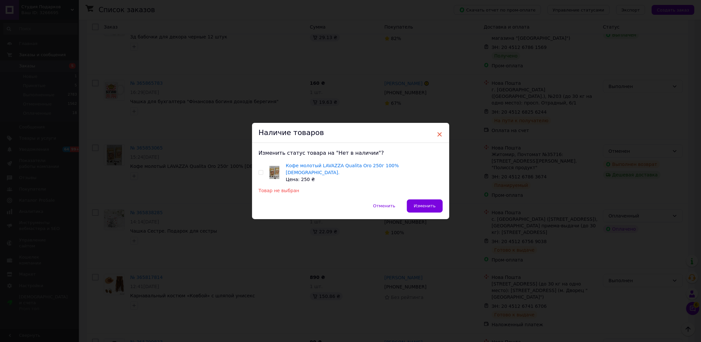
click at [439, 136] on span "×" at bounding box center [440, 134] width 6 height 11
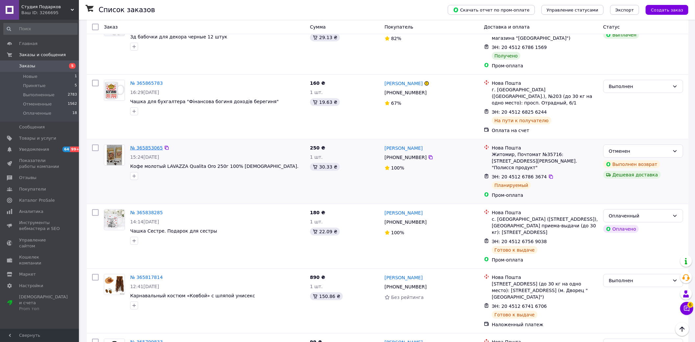
click at [152, 145] on link "№ 365853065" at bounding box center [146, 147] width 33 height 5
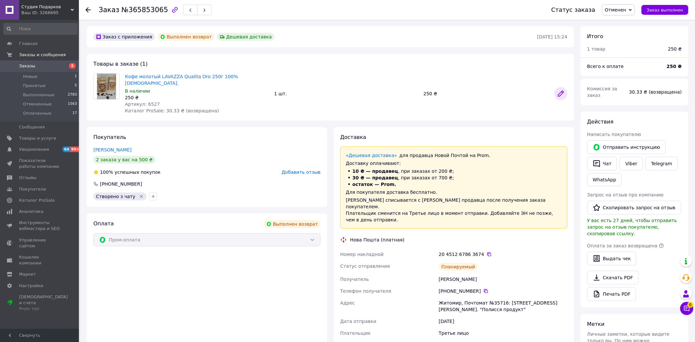
click at [560, 96] on link at bounding box center [560, 93] width 13 height 13
click at [635, 13] on span "Отменен" at bounding box center [618, 9] width 33 height 11
click at [630, 21] on li "Принят" at bounding box center [619, 23] width 35 height 10
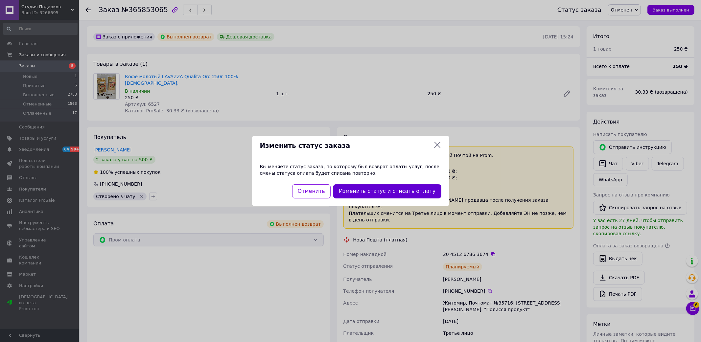
click at [352, 191] on button "Изменить статус и списать оплату" at bounding box center [387, 191] width 108 height 14
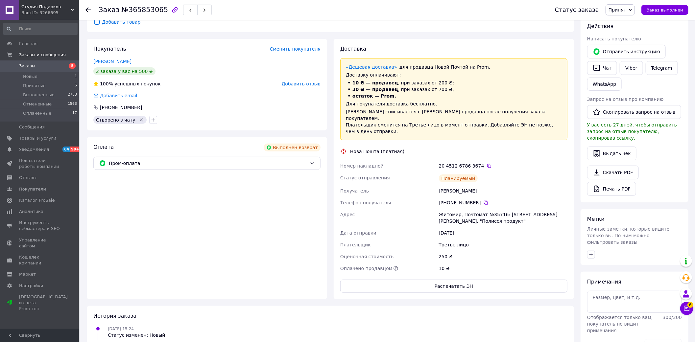
scroll to position [109, 0]
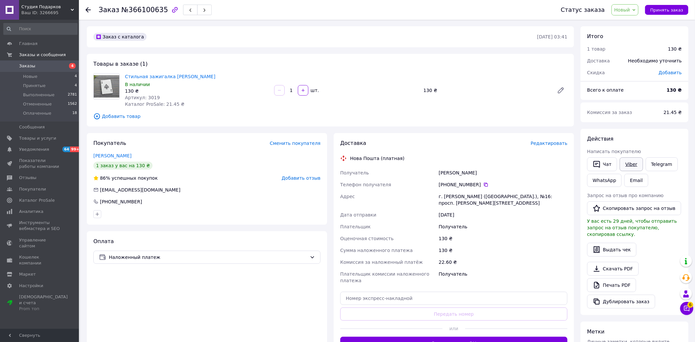
click at [629, 168] on link "Viber" at bounding box center [631, 164] width 23 height 14
click at [252, 331] on div "Оплата Наложенный платеж" at bounding box center [207, 293] width 240 height 125
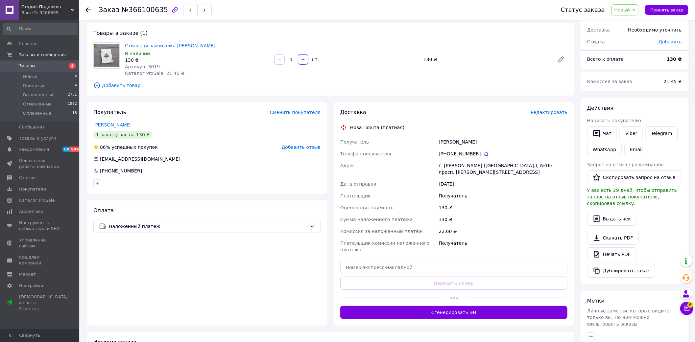
scroll to position [73, 0]
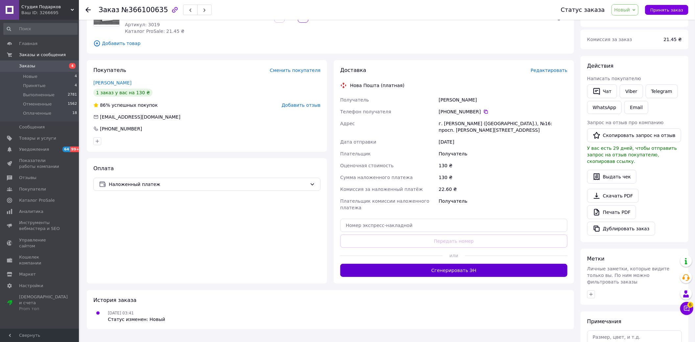
click at [446, 268] on button "Сгенерировать ЭН" at bounding box center [453, 270] width 227 height 13
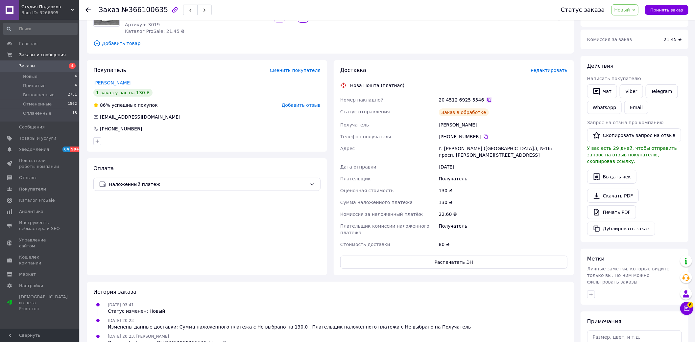
click at [486, 99] on icon at bounding box center [488, 99] width 5 height 5
click at [528, 333] on div "12.10.2025 20:23, Валерий Ишутинова Создана/добавлена ЭН 20451269255546, Нова П…" at bounding box center [330, 339] width 479 height 13
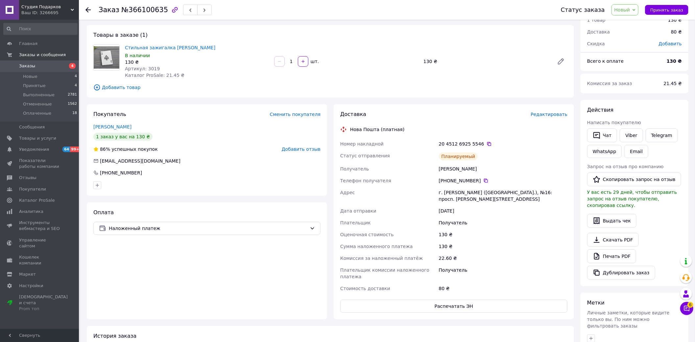
scroll to position [0, 0]
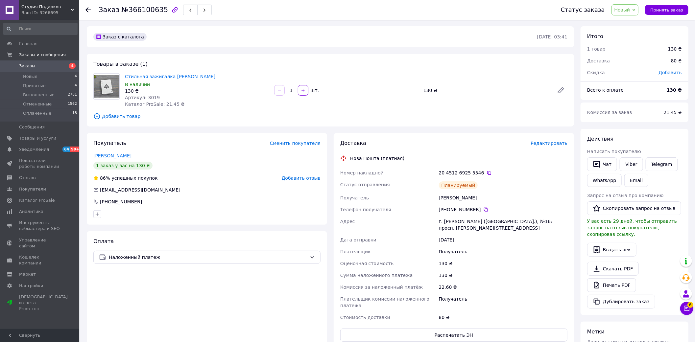
click at [628, 12] on span "Новый" at bounding box center [624, 9] width 27 height 11
click at [627, 32] on li "Выполнен" at bounding box center [629, 33] width 35 height 10
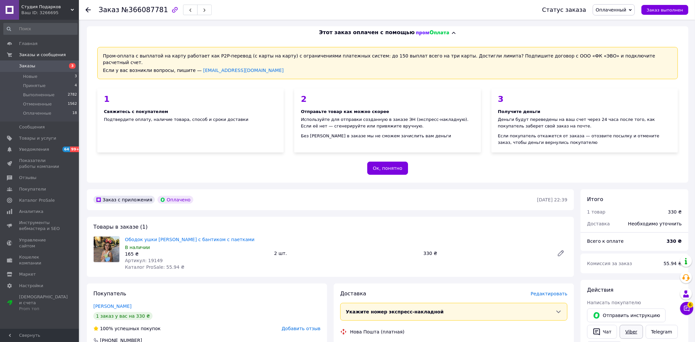
click at [630, 327] on link "Viber" at bounding box center [631, 332] width 23 height 14
click at [593, 169] on div "Пром-оплата с выплатой на карту работает как P2P-перевод (с карты на карту) с о…" at bounding box center [387, 111] width 601 height 144
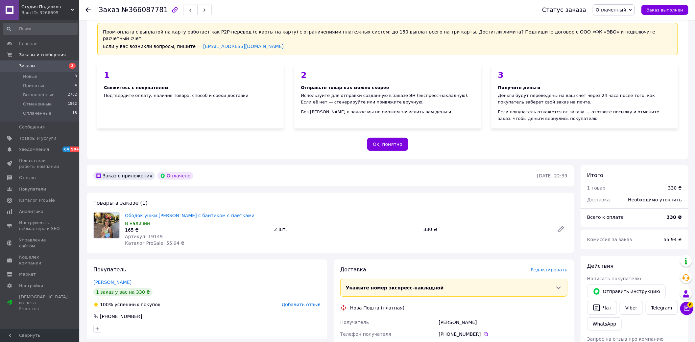
scroll to position [36, 0]
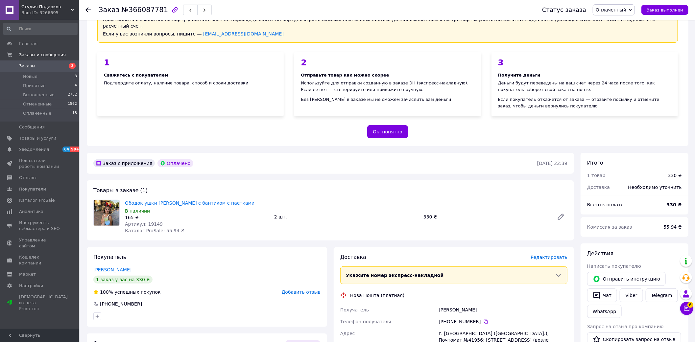
click at [255, 311] on div at bounding box center [207, 316] width 230 height 11
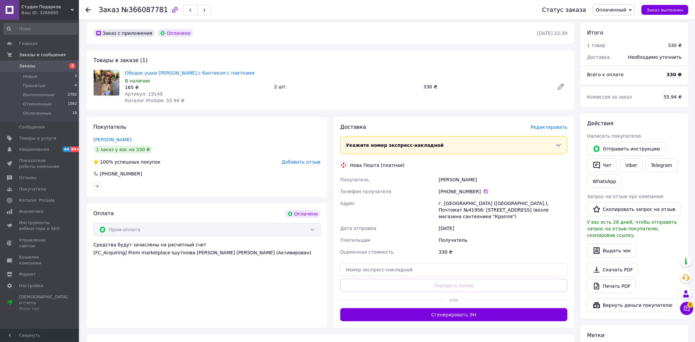
scroll to position [182, 0]
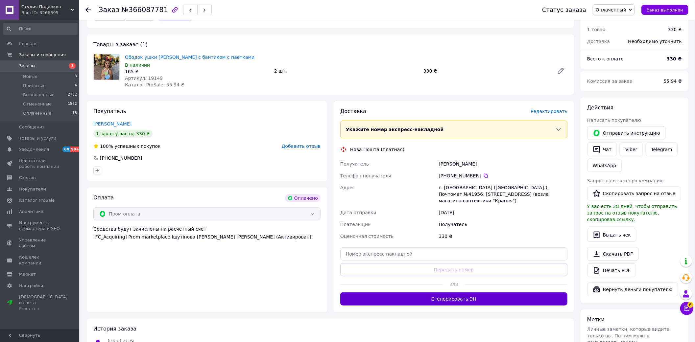
click at [490, 293] on button "Сгенерировать ЭН" at bounding box center [453, 299] width 227 height 13
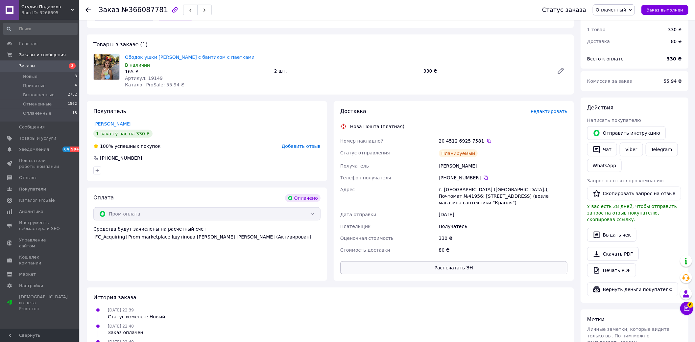
drag, startPoint x: 484, startPoint y: 133, endPoint x: 383, endPoint y: 252, distance: 156.5
click at [486, 138] on icon at bounding box center [488, 140] width 5 height 5
click at [422, 323] on div "10.10.2025 22:40 Заказ оплачен" at bounding box center [330, 329] width 479 height 13
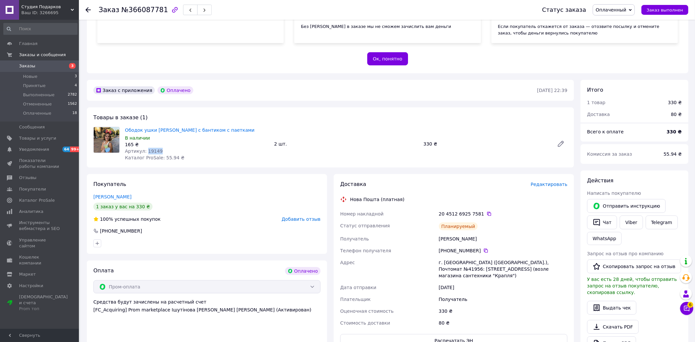
drag, startPoint x: 145, startPoint y: 146, endPoint x: 165, endPoint y: 146, distance: 20.4
click at [165, 148] on div "Артикул: 19149" at bounding box center [197, 151] width 144 height 7
copy span "19149"
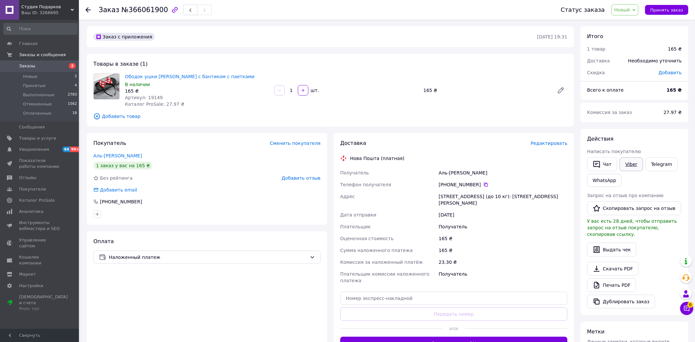
click at [634, 159] on link "Viber" at bounding box center [631, 164] width 23 height 14
click at [659, 12] on span "Принять заказ" at bounding box center [666, 10] width 33 height 5
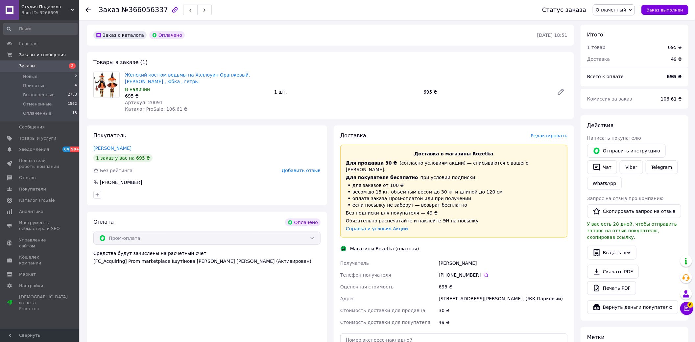
scroll to position [182, 0]
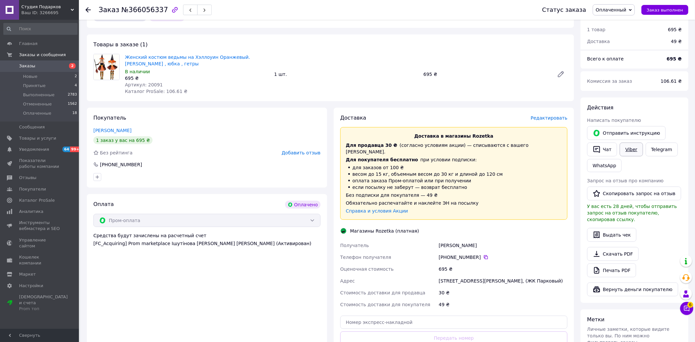
click at [623, 147] on link "Viber" at bounding box center [631, 150] width 23 height 14
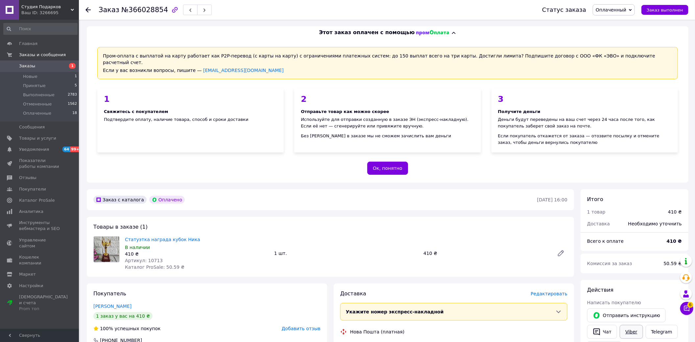
click at [631, 328] on link "Viber" at bounding box center [631, 332] width 23 height 14
click at [46, 64] on span "Заказы" at bounding box center [40, 66] width 42 height 6
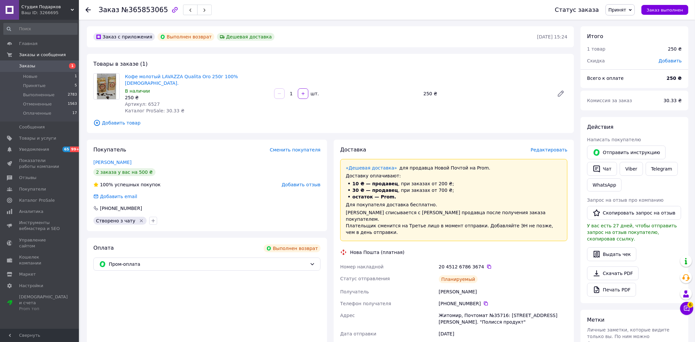
click at [559, 147] on span "Редактировать" at bounding box center [548, 149] width 37 height 5
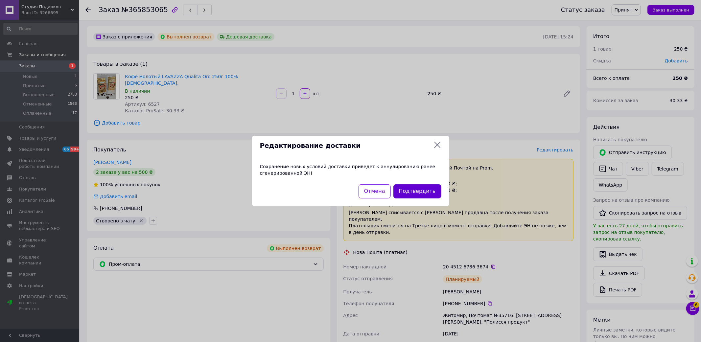
click at [436, 190] on button "Подтвердить" at bounding box center [417, 191] width 48 height 14
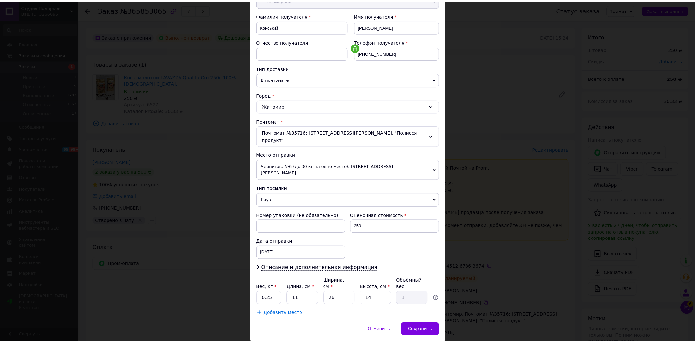
scroll to position [95, 0]
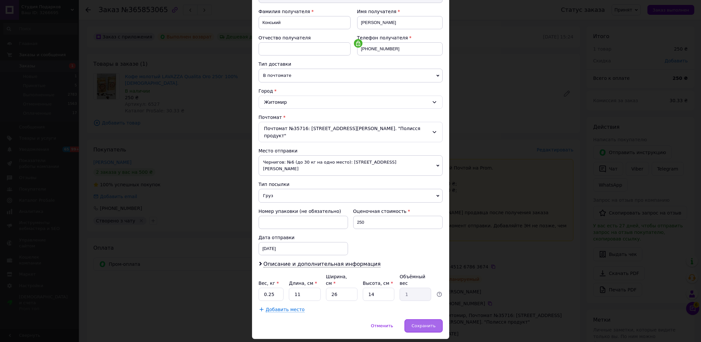
click at [420, 319] on div "Сохранить" at bounding box center [424, 325] width 38 height 13
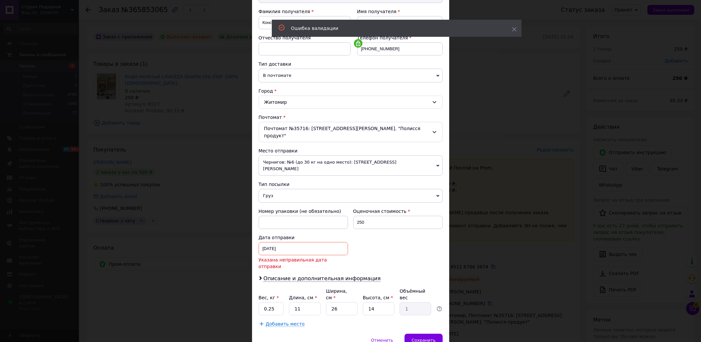
click at [315, 242] on div "10.10.2025 < 2025 > < Октябрь > Пн Вт Ср Чт Пт Сб Вс 29 30 1 2 3 4 5 6 7 8 9 10…" at bounding box center [303, 248] width 89 height 13
click at [344, 318] on link "12" at bounding box center [347, 324] width 13 height 13
type input "12.10.2025"
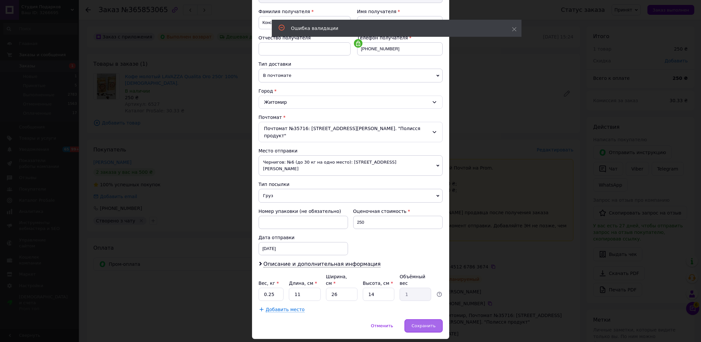
click at [413, 319] on div "Сохранить" at bounding box center [424, 325] width 38 height 13
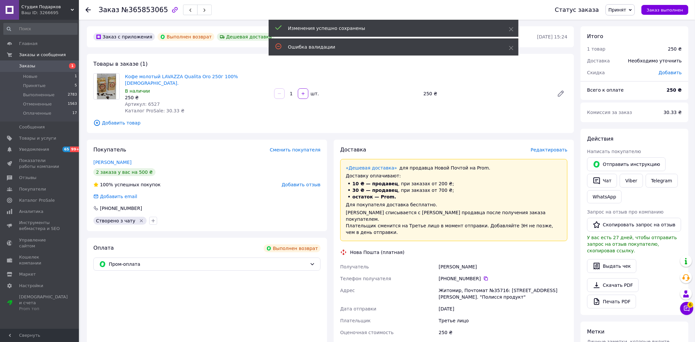
scroll to position [73, 0]
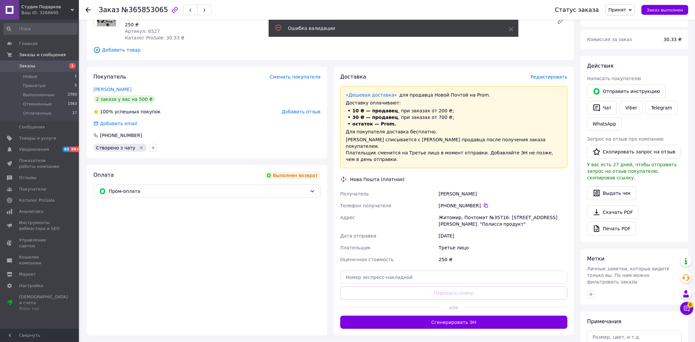
click at [622, 13] on span "Принят" at bounding box center [619, 9] width 29 height 11
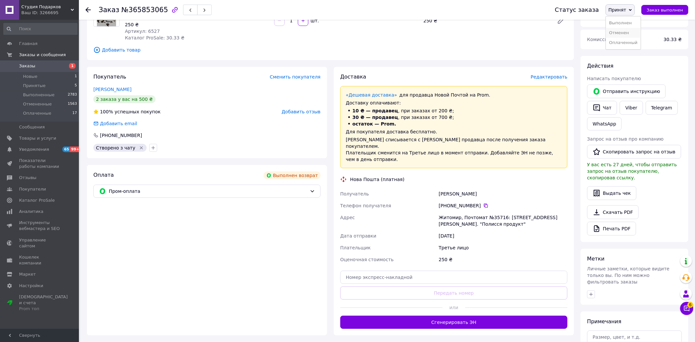
click at [630, 31] on li "Отменен" at bounding box center [623, 33] width 35 height 10
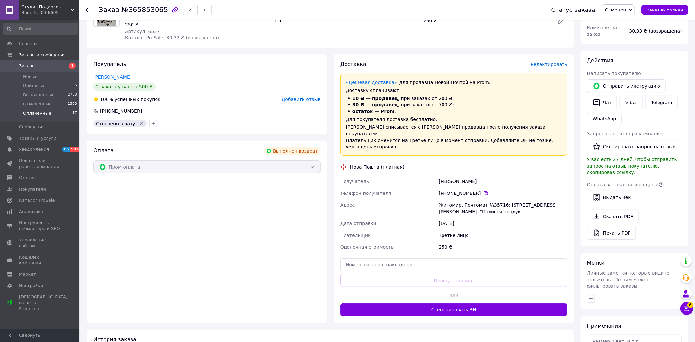
click at [40, 114] on span "Оплаченные" at bounding box center [37, 113] width 28 height 6
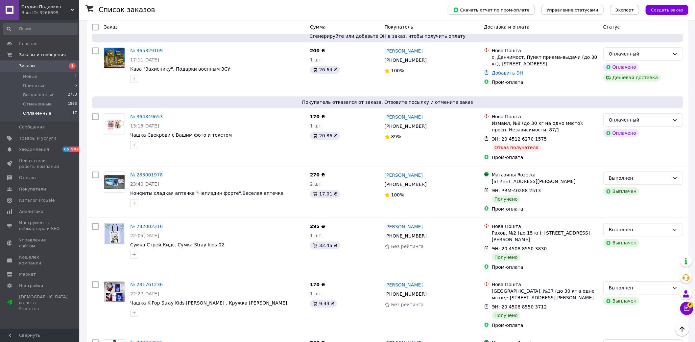
scroll to position [883, 0]
click at [58, 10] on div "Ваш ID: 3266695" at bounding box center [50, 13] width 58 height 6
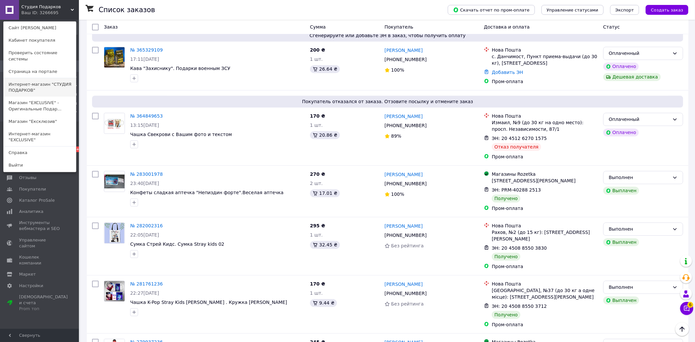
click at [63, 78] on link "Интернет-магазин "СТУДИЯ ПОДАРКОВ"" at bounding box center [40, 87] width 72 height 18
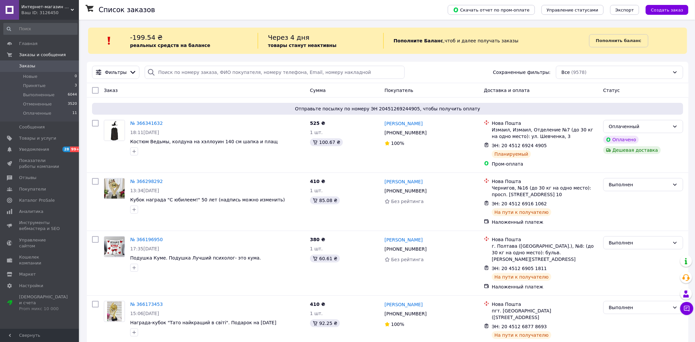
click at [61, 10] on div "Ваш ID: 3126450" at bounding box center [50, 13] width 58 height 6
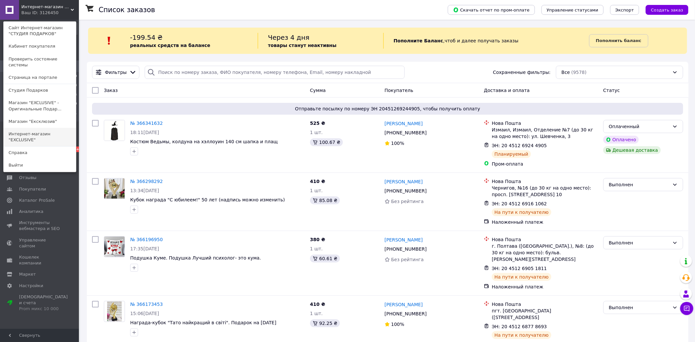
click at [63, 128] on link "Интернет-магазин "ЕXCLUSIVE"" at bounding box center [40, 137] width 72 height 18
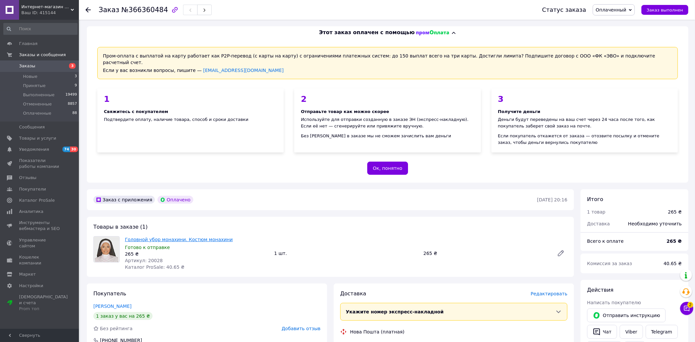
click at [177, 237] on link "Головной убор монахини. Костюм монахини" at bounding box center [179, 239] width 108 height 5
click at [631, 325] on link "Viber" at bounding box center [631, 332] width 23 height 14
click at [609, 165] on div "Пром-оплата с выплатой на карту работает как P2P-перевод (с карты на карту) с о…" at bounding box center [387, 111] width 601 height 144
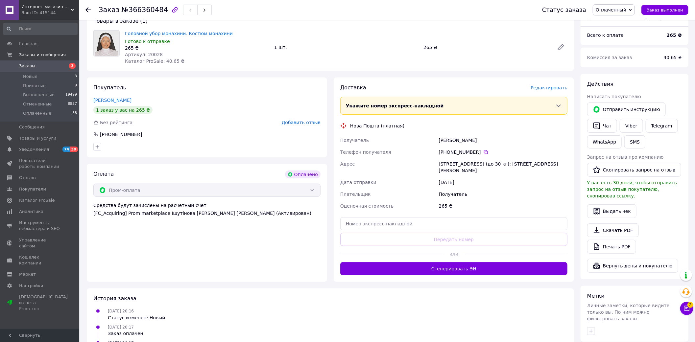
scroll to position [219, 0]
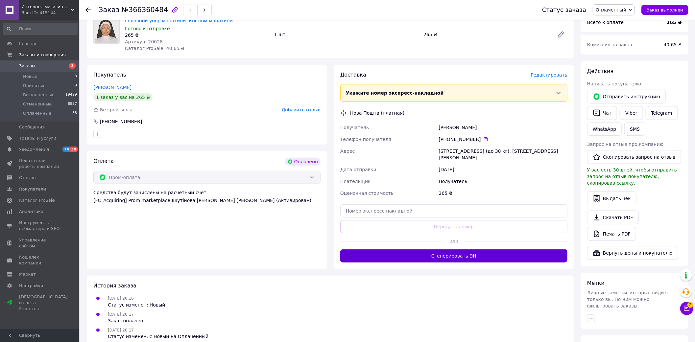
click at [477, 255] on button "Сгенерировать ЭН" at bounding box center [453, 255] width 227 height 13
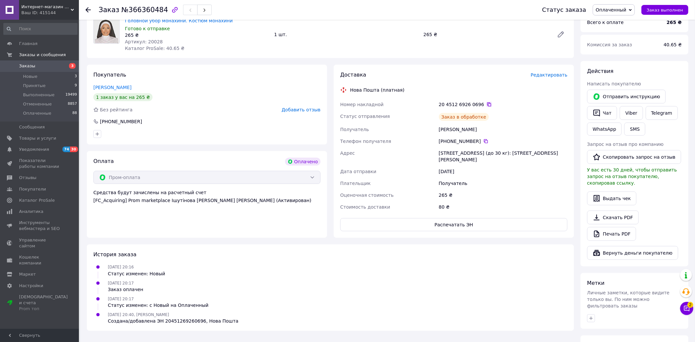
click at [486, 102] on icon at bounding box center [488, 104] width 5 height 5
click at [396, 311] on div "12.10.2025 20:40, Валерий Ишутинова Создана/добавлена ЭН 20451269260696, Нова П…" at bounding box center [330, 317] width 479 height 13
click at [396, 303] on ul "12.10.2025 20:16 Статус изменен: Новый 12.10.2025 20:17 Заказ оплачен 12.10.202…" at bounding box center [330, 294] width 474 height 61
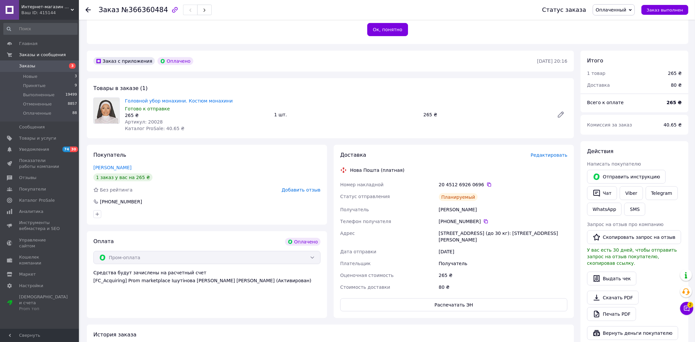
scroll to position [109, 0]
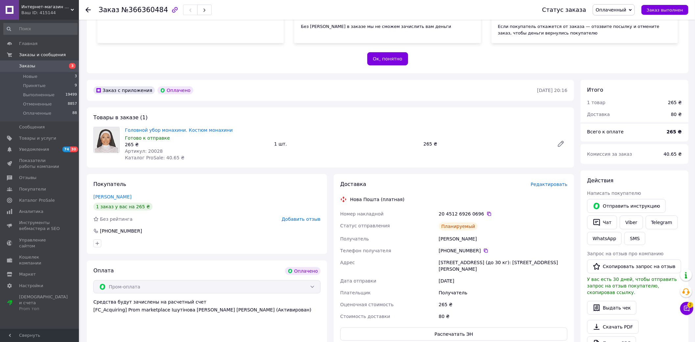
click at [28, 65] on span "Заказы" at bounding box center [27, 66] width 16 height 6
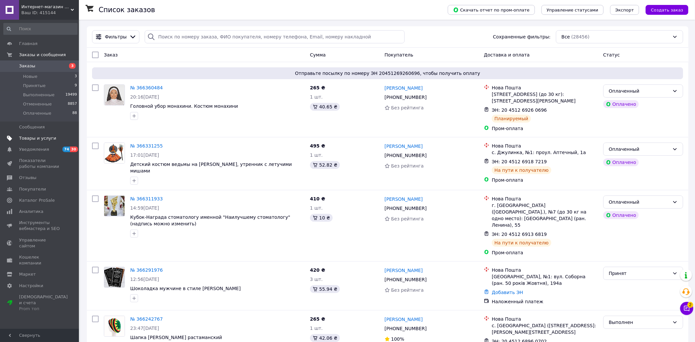
click at [44, 140] on span "Товары и услуги" at bounding box center [37, 138] width 37 height 6
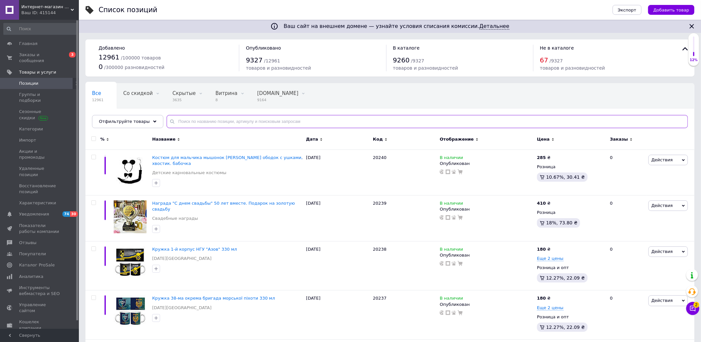
click at [279, 124] on input "text" at bounding box center [427, 121] width 521 height 13
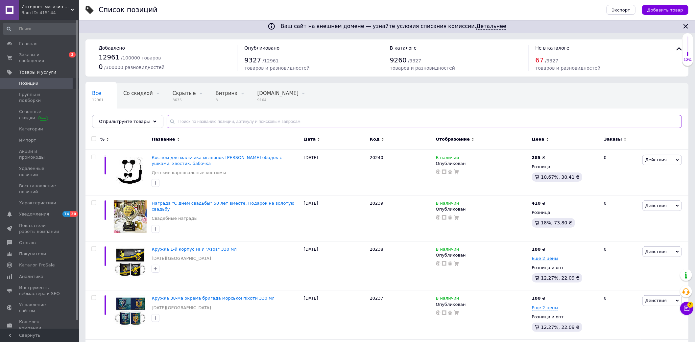
paste input "20187"
type input "20187"
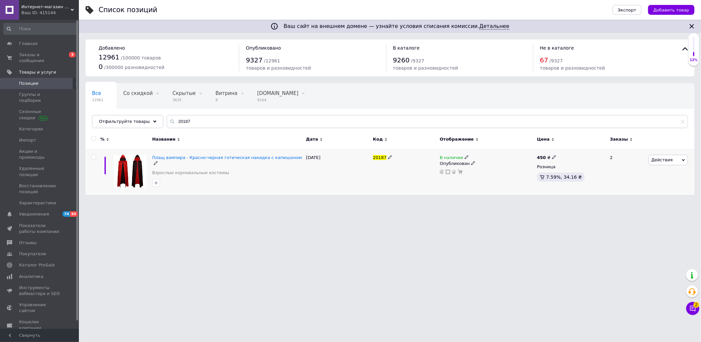
click at [668, 159] on span "Действия" at bounding box center [661, 159] width 21 height 5
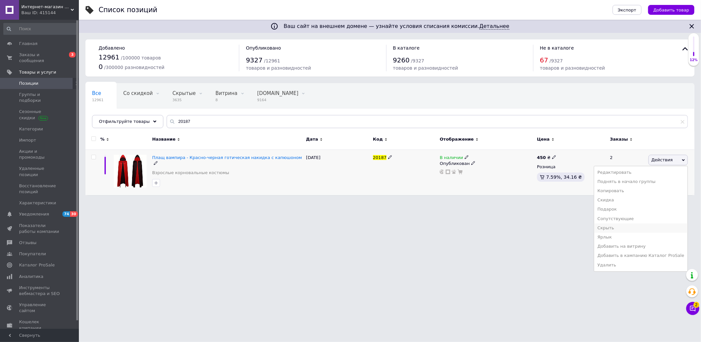
click at [625, 229] on li "Скрыть" at bounding box center [640, 228] width 93 height 9
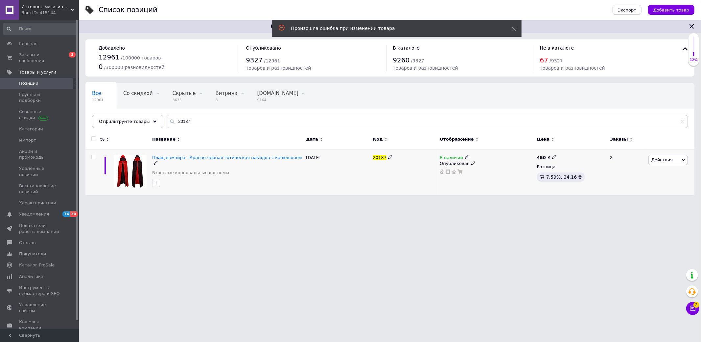
click at [382, 156] on span "20187" at bounding box center [379, 157] width 13 height 5
copy span "20187"
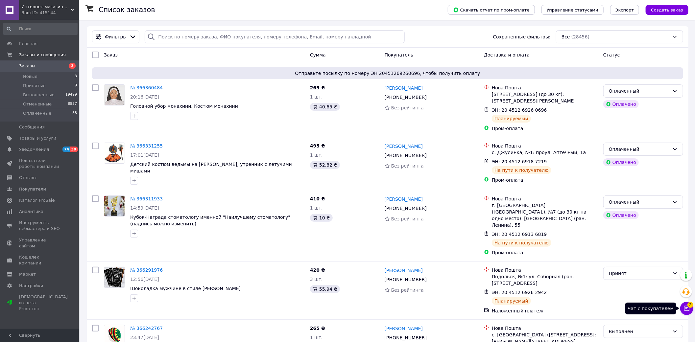
click at [686, 306] on icon at bounding box center [687, 309] width 6 height 6
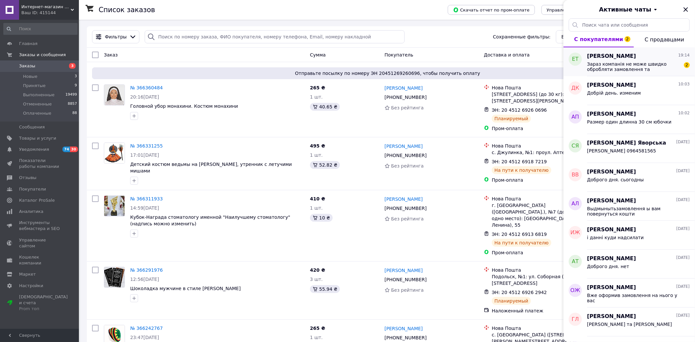
click at [645, 62] on span "Зараз компанія не може швидко обробляти замовлення та повідомлення, оскільки за…" at bounding box center [633, 66] width 93 height 11
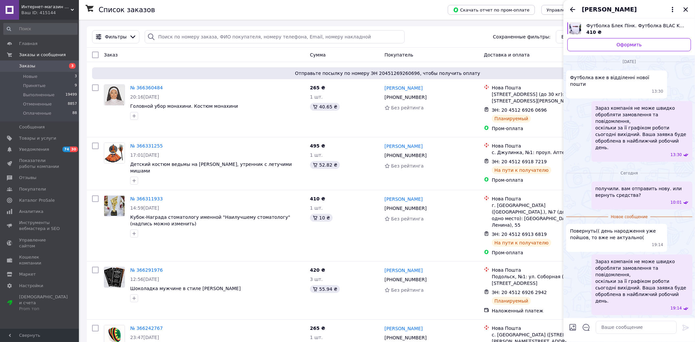
scroll to position [743, 0]
click at [634, 326] on textarea at bounding box center [636, 327] width 81 height 13
type textarea "напишите полніе данніе карті"
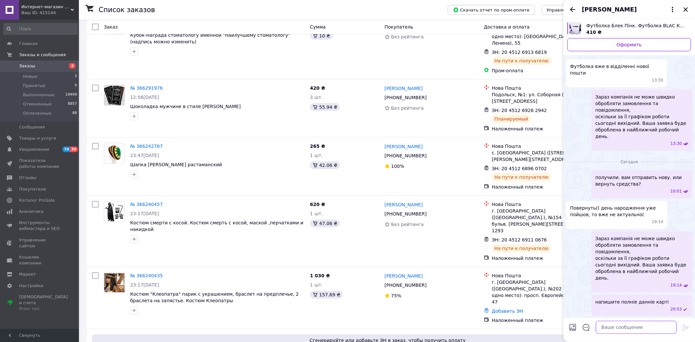
scroll to position [182, 0]
click at [688, 12] on icon "Закрыть" at bounding box center [686, 10] width 8 height 8
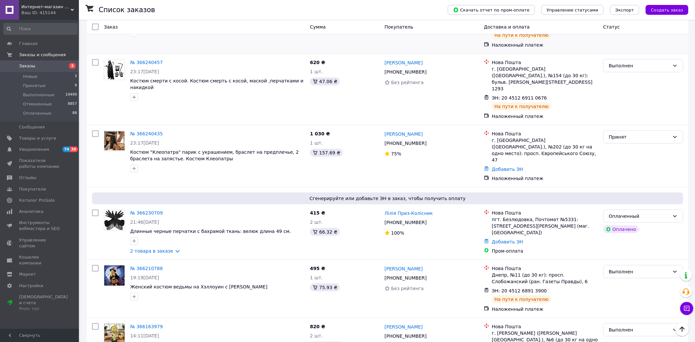
scroll to position [329, 0]
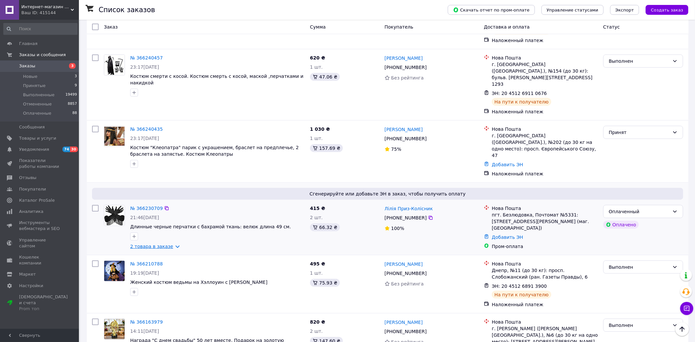
click at [166, 244] on link "2 товара в заказе" at bounding box center [151, 246] width 43 height 5
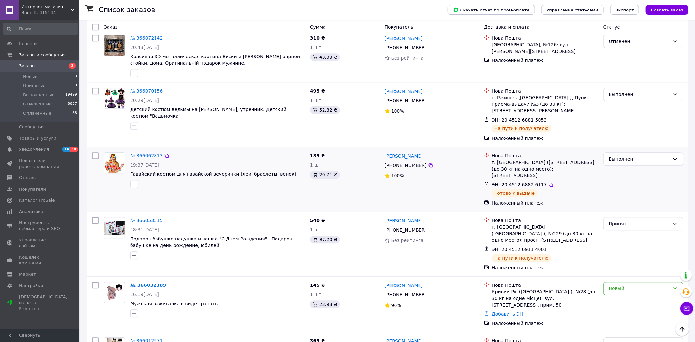
scroll to position [964, 0]
click at [629, 220] on div "Принят" at bounding box center [639, 223] width 61 height 7
click at [625, 177] on li "Выполнен" at bounding box center [642, 176] width 79 height 12
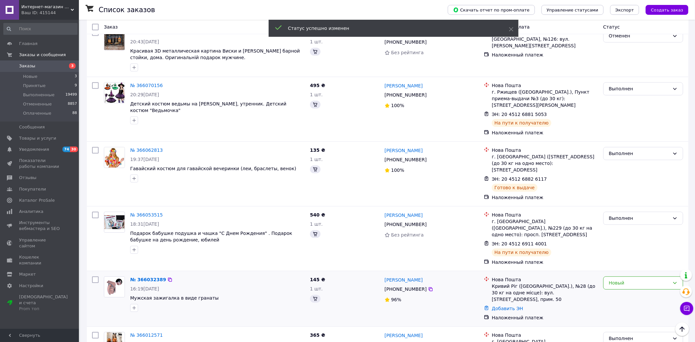
scroll to position [983, 0]
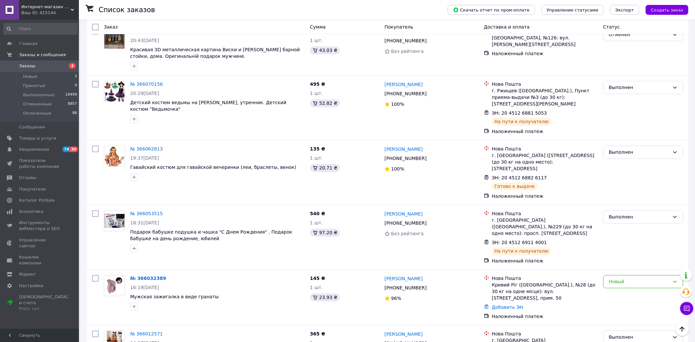
click at [47, 18] on div "Интернет-магазин "ЕXCLUSIVE" Ваш ID: 415144" at bounding box center [49, 10] width 60 height 20
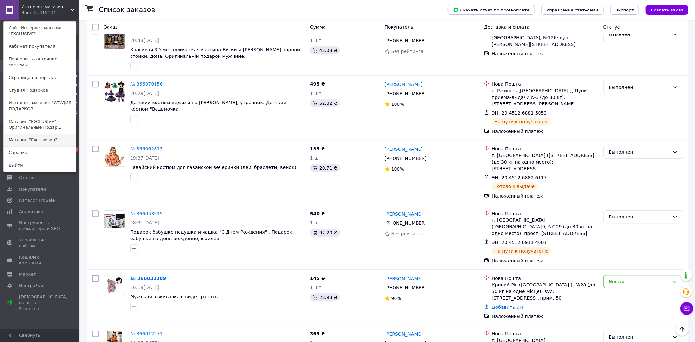
click at [25, 135] on link "Магазин "Ексклюзив"" at bounding box center [40, 140] width 72 height 12
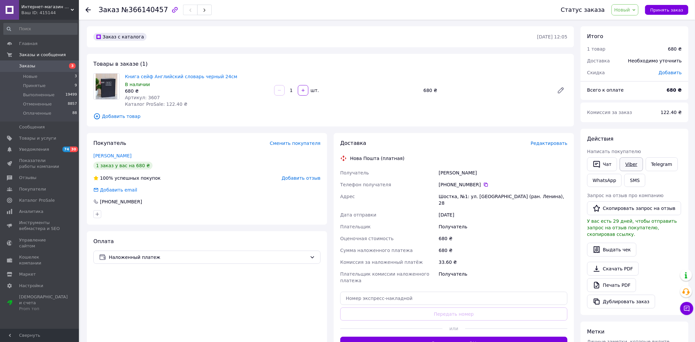
click at [633, 166] on link "Viber" at bounding box center [631, 164] width 23 height 14
click at [468, 337] on button "Сгенерировать ЭН" at bounding box center [453, 343] width 227 height 13
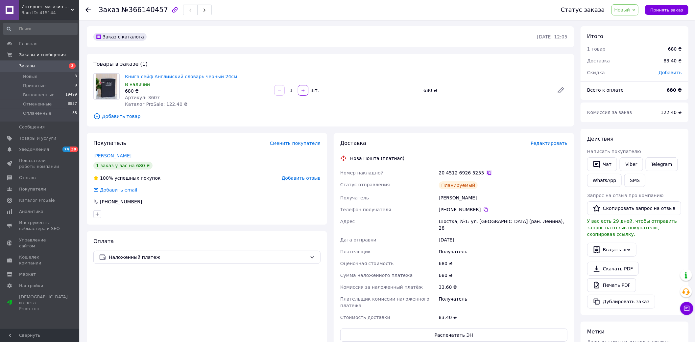
click at [486, 172] on icon at bounding box center [488, 172] width 5 height 5
click at [286, 329] on div "Оплата Наложенный платеж" at bounding box center [207, 289] width 240 height 117
click at [291, 314] on div "Оплата Наложенный платеж" at bounding box center [207, 289] width 240 height 117
click at [627, 10] on span "Новый" at bounding box center [622, 9] width 16 height 5
click at [633, 31] on li "Выполнен" at bounding box center [629, 33] width 35 height 10
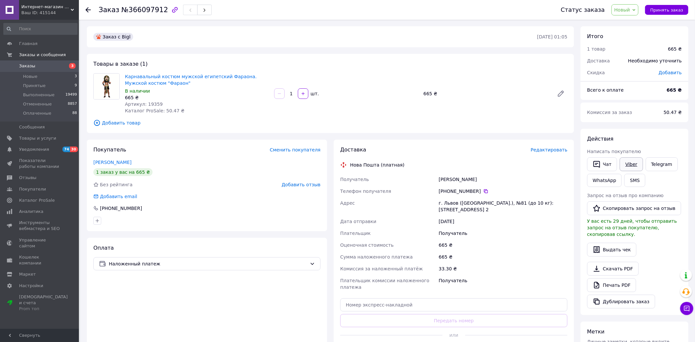
click at [632, 163] on link "Viber" at bounding box center [631, 164] width 23 height 14
drag, startPoint x: 234, startPoint y: 331, endPoint x: 240, endPoint y: 328, distance: 7.3
click at [234, 331] on div "Оплата Наложенный платеж" at bounding box center [207, 300] width 240 height 125
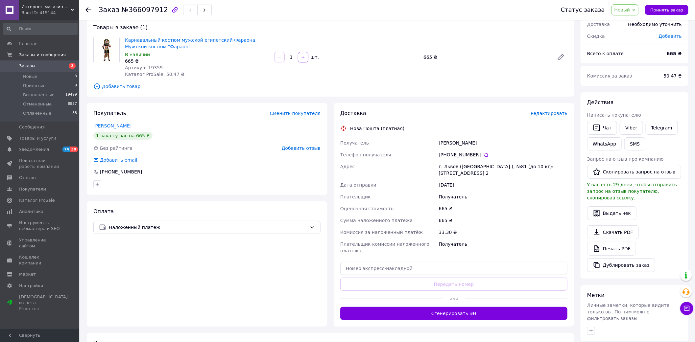
click at [431, 299] on div at bounding box center [391, 299] width 102 height 16
click at [432, 311] on button "Сгенерировать ЭН" at bounding box center [453, 313] width 227 height 13
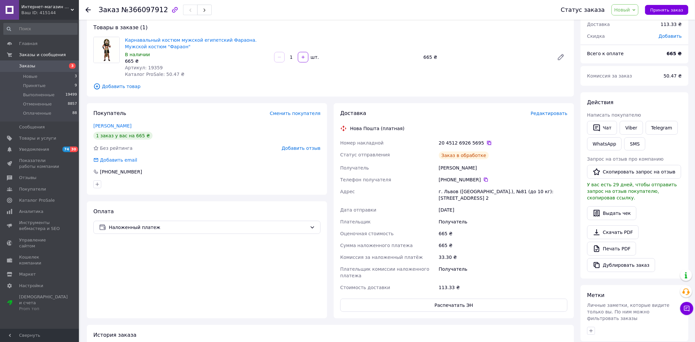
click at [486, 143] on icon at bounding box center [488, 142] width 5 height 5
click at [557, 48] on div "Карнавальный костюм мужской египетский Фараона. Мужской костюм "Фараон" В налич…" at bounding box center [346, 56] width 448 height 43
click at [635, 12] on span "Новый" at bounding box center [624, 9] width 27 height 11
click at [633, 29] on li "Выполнен" at bounding box center [629, 33] width 35 height 10
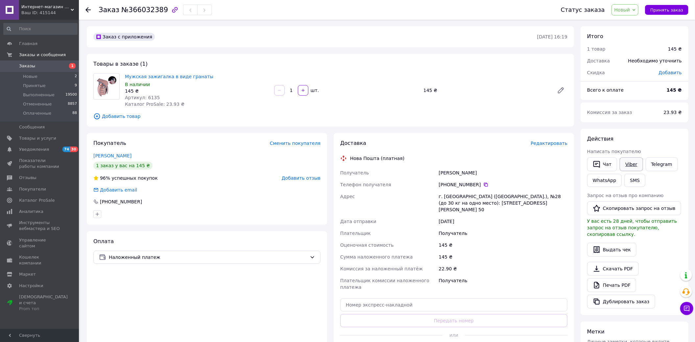
click at [623, 162] on link "Viber" at bounding box center [631, 164] width 23 height 14
click at [291, 311] on div "Оплата Наложенный платеж" at bounding box center [207, 297] width 240 height 132
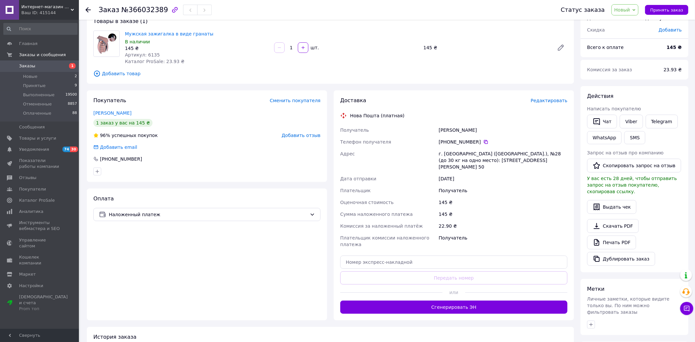
scroll to position [123, 0]
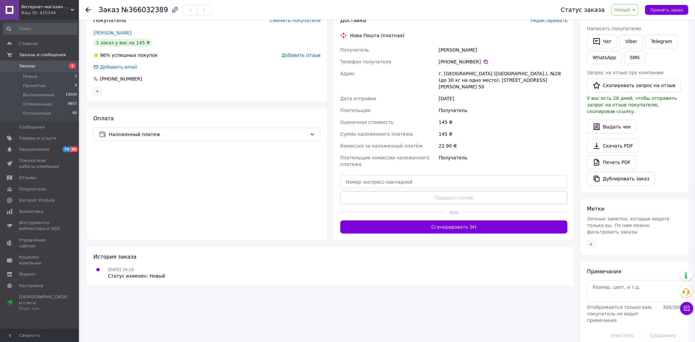
click at [481, 221] on button "Сгенерировать ЭН" at bounding box center [453, 227] width 227 height 13
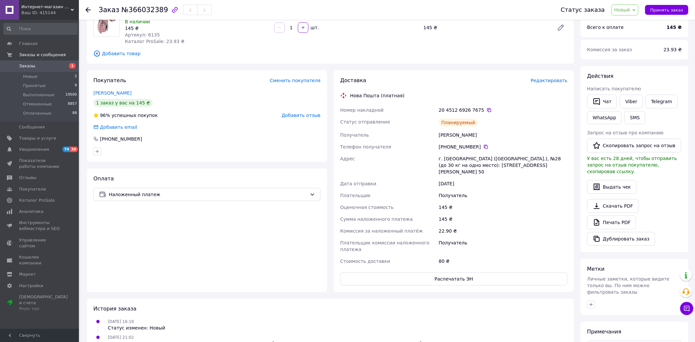
scroll to position [50, 0]
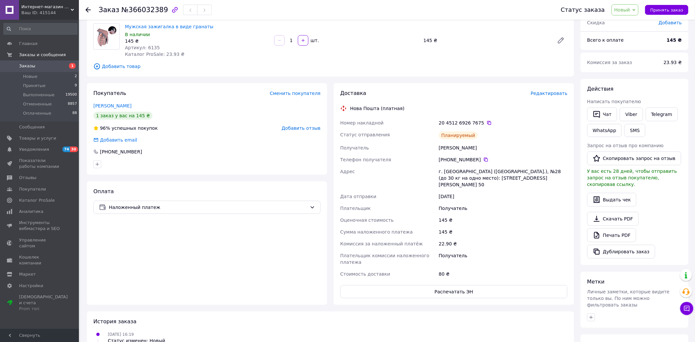
click at [630, 6] on span "Новый" at bounding box center [624, 9] width 27 height 11
click at [633, 34] on li "Выполнен" at bounding box center [629, 33] width 35 height 10
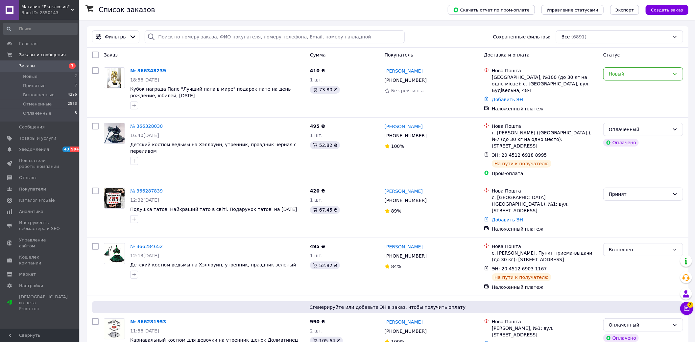
click at [56, 16] on div "Магазин "Ексклюзив" Ваш ID: 2350143" at bounding box center [49, 10] width 60 height 20
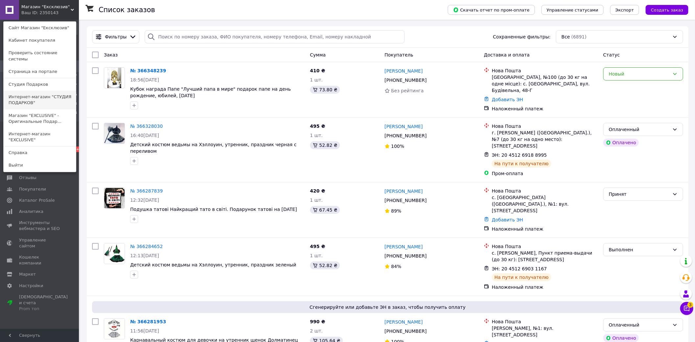
click at [54, 91] on link "Интернет-магазин "СТУДИЯ ПОДАРКОВ"" at bounding box center [40, 100] width 72 height 18
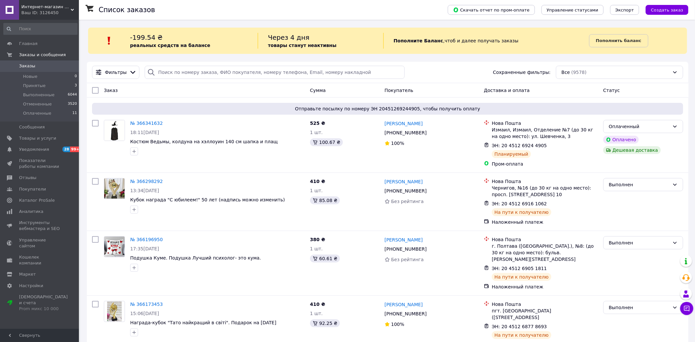
click at [41, 11] on div "Ваш ID: 3126450" at bounding box center [50, 13] width 58 height 6
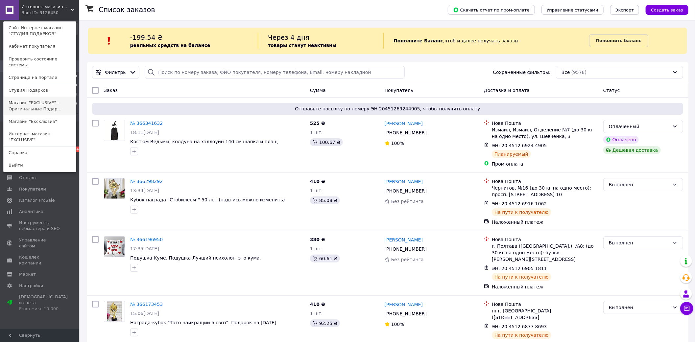
click at [57, 97] on link "Магазин "EXCLUSIVE" - Оригинальные Подар..." at bounding box center [40, 106] width 72 height 18
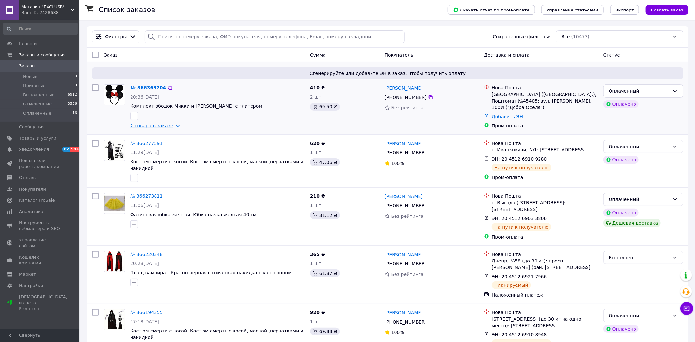
click at [164, 127] on link "2 товара в заказе" at bounding box center [151, 125] width 43 height 5
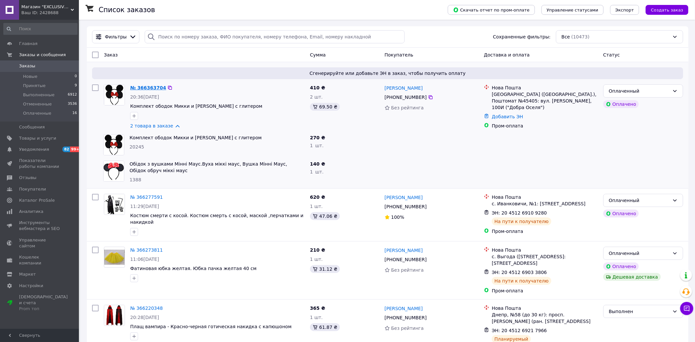
click at [144, 86] on link "№ 366363704" at bounding box center [148, 87] width 36 height 5
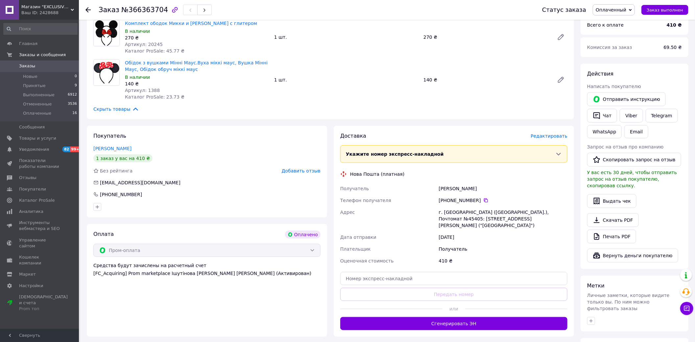
scroll to position [287, 0]
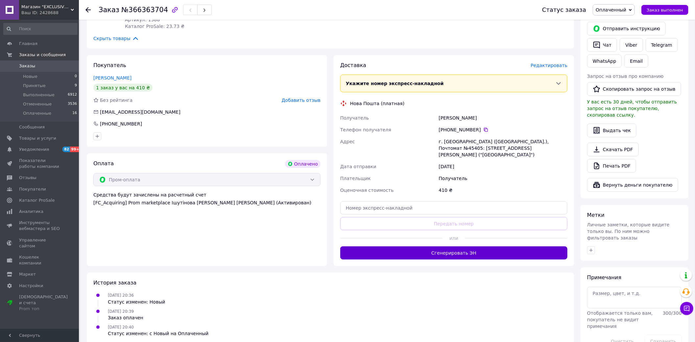
click at [447, 247] on button "Сгенерировать ЭН" at bounding box center [453, 253] width 227 height 13
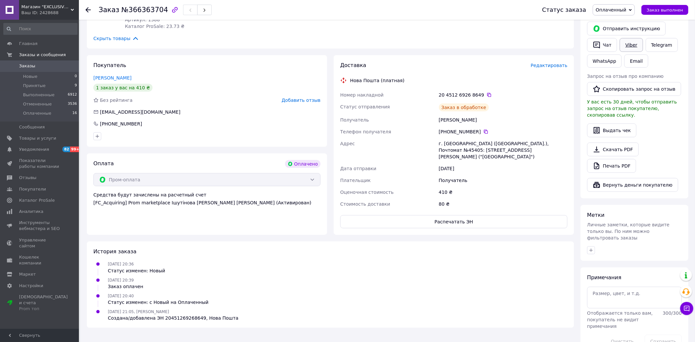
click at [632, 39] on link "Viber" at bounding box center [631, 45] width 23 height 14
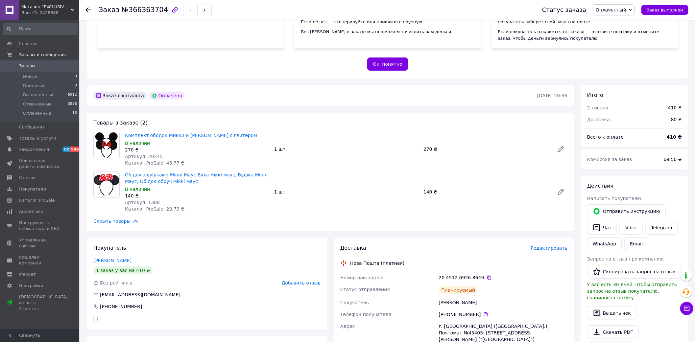
click at [383, 321] on div "Адрес" at bounding box center [388, 332] width 99 height 25
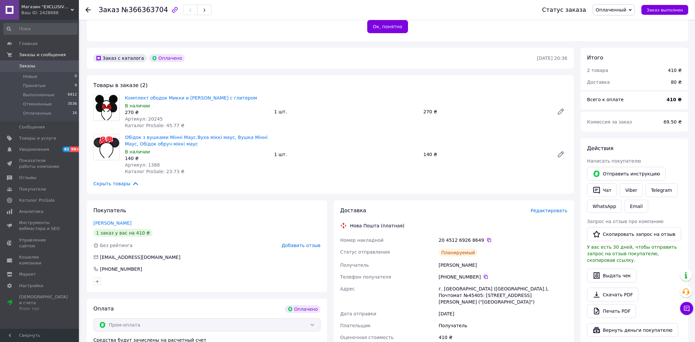
scroll to position [214, 0]
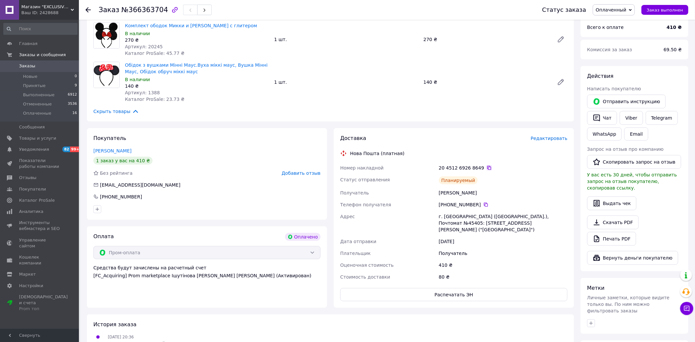
click at [487, 166] on icon at bounding box center [489, 168] width 4 height 4
click at [17, 62] on link "Заказы 0" at bounding box center [40, 65] width 81 height 11
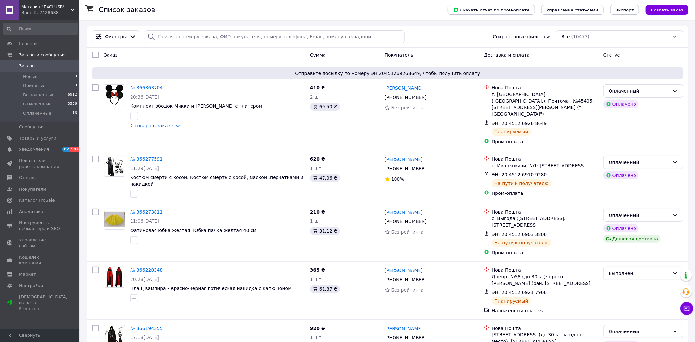
click at [32, 8] on span "Магазин "EXCLUSIVE" - Оригинальные Подарки Для Всех" at bounding box center [45, 7] width 49 height 6
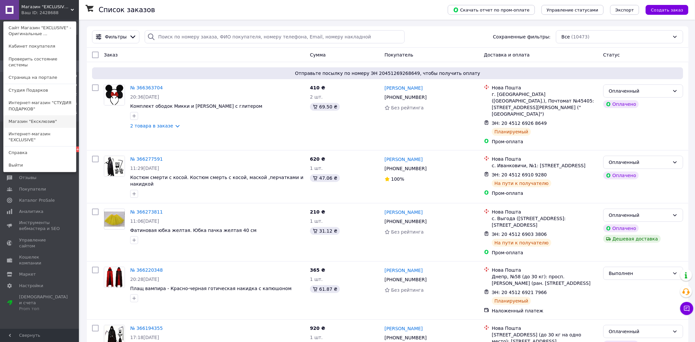
click at [46, 115] on link "Магазин "Ексклюзив"" at bounding box center [40, 121] width 72 height 12
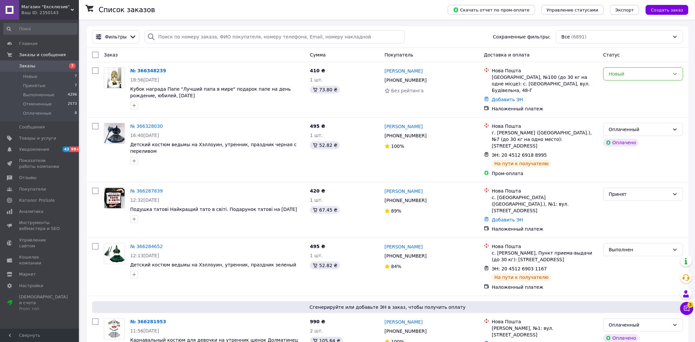
click at [57, 10] on div "Ваш ID: 2350143" at bounding box center [50, 13] width 58 height 6
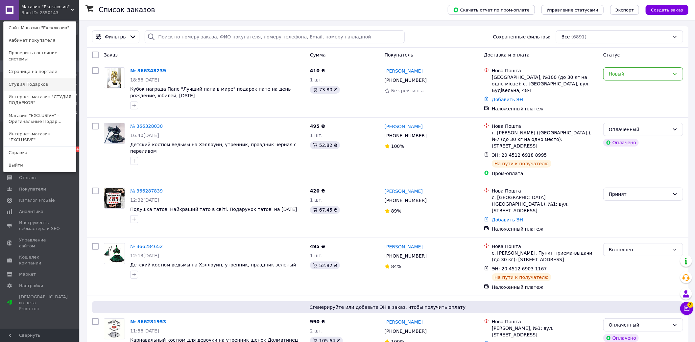
click at [54, 78] on link "Студия Подарков" at bounding box center [40, 84] width 72 height 12
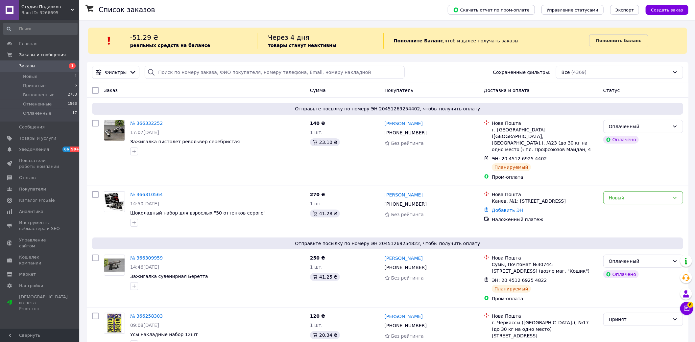
click at [21, 7] on span "Студия Подарков" at bounding box center [45, 7] width 49 height 6
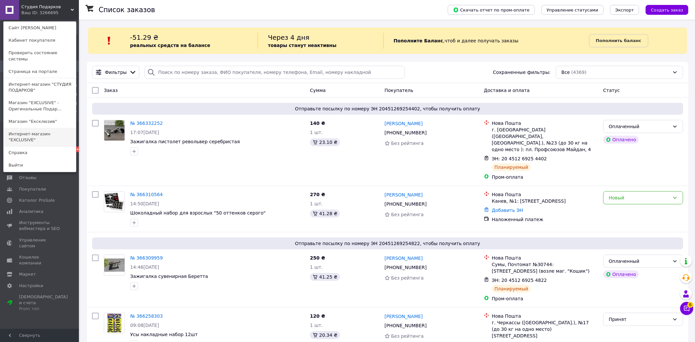
click at [41, 128] on link "Интернет-магазин "ЕXCLUSIVE"" at bounding box center [40, 137] width 72 height 18
